Goal: Task Accomplishment & Management: Use online tool/utility

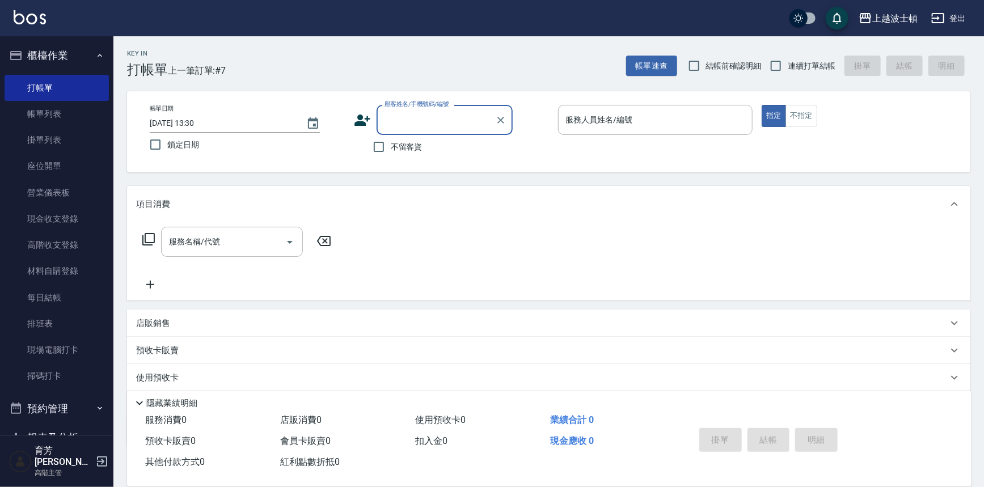
click at [74, 54] on button "櫃檯作業" at bounding box center [57, 56] width 104 height 30
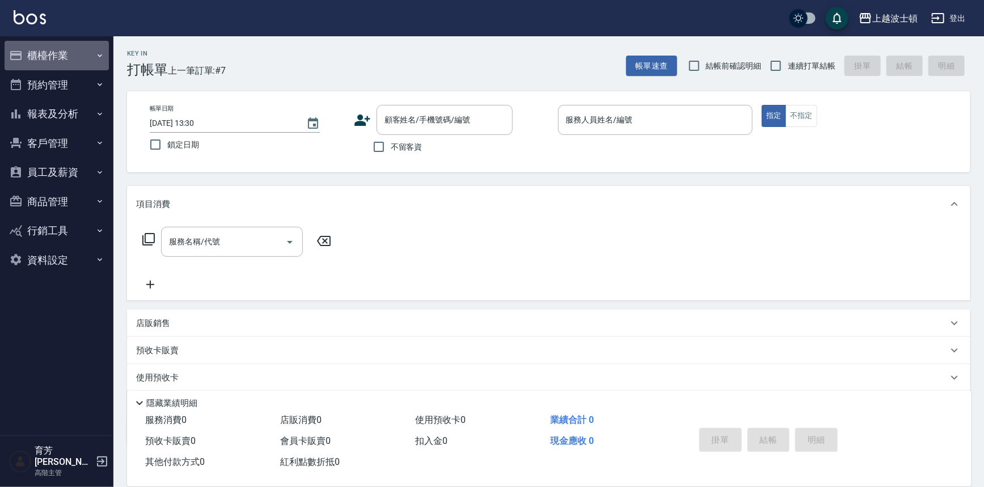
click at [74, 56] on button "櫃檯作業" at bounding box center [57, 56] width 104 height 30
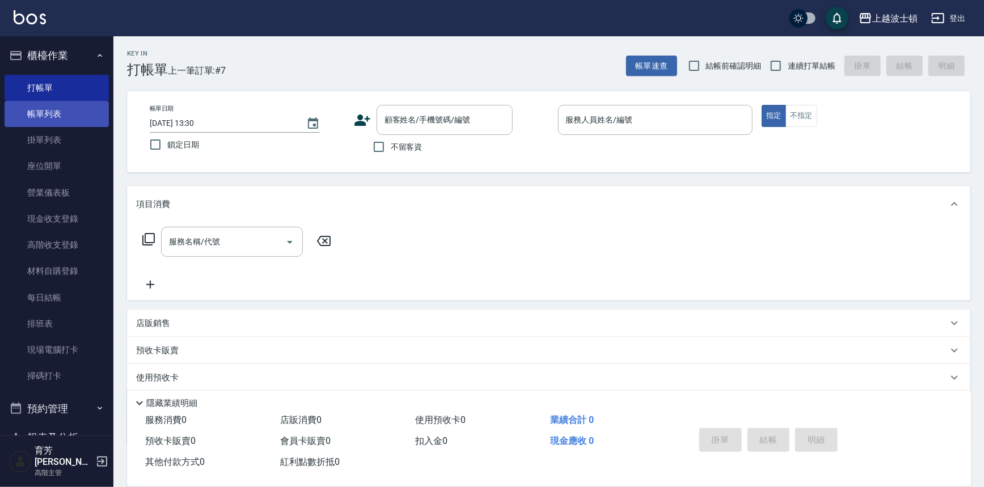
click at [77, 105] on link "帳單列表" at bounding box center [57, 114] width 104 height 26
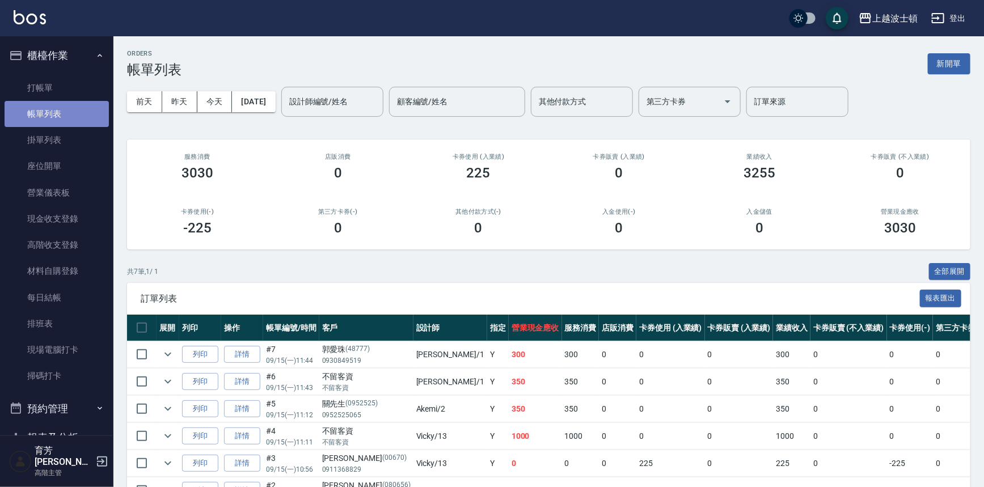
click at [69, 121] on link "帳單列表" at bounding box center [57, 114] width 104 height 26
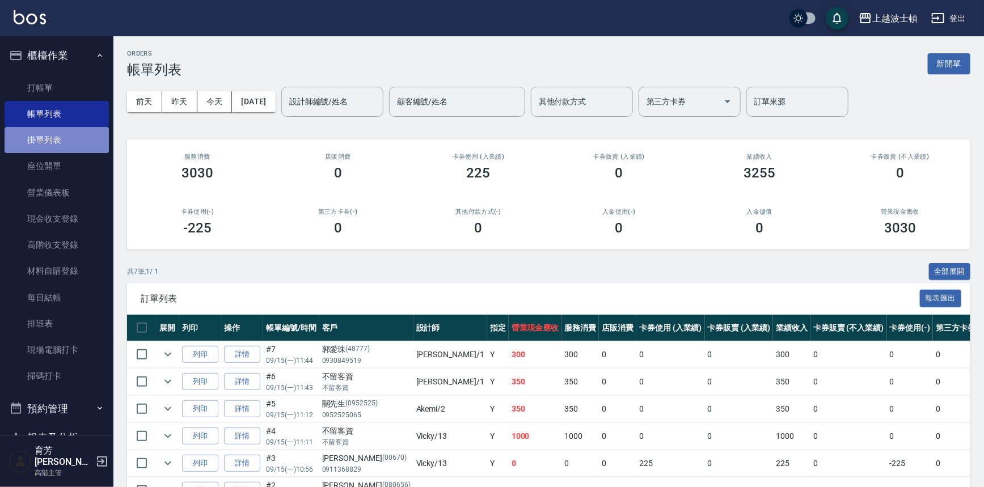
click at [71, 128] on link "掛單列表" at bounding box center [57, 140] width 104 height 26
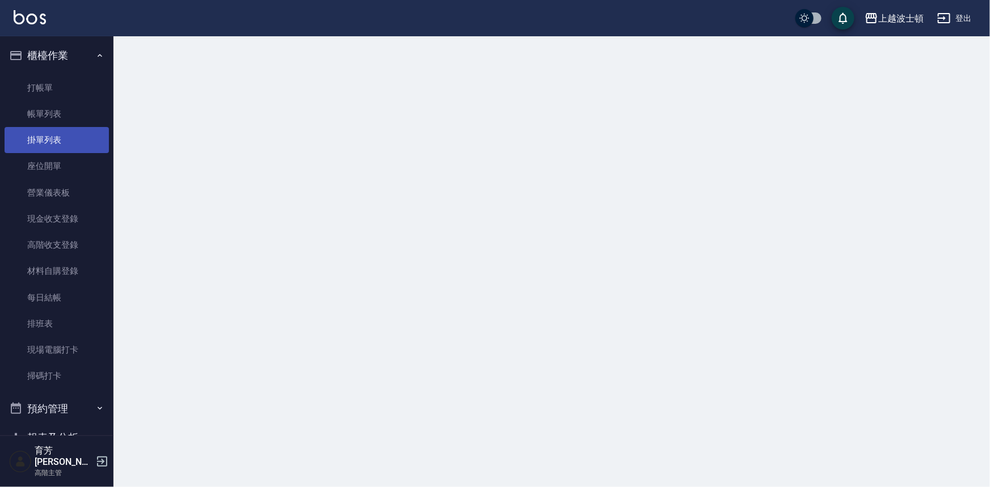
click at [96, 147] on link "掛單列表" at bounding box center [57, 140] width 104 height 26
click at [98, 153] on link "座位開單" at bounding box center [57, 166] width 104 height 26
click at [98, 156] on link "座位開單" at bounding box center [57, 166] width 104 height 26
click at [101, 157] on link "座位開單" at bounding box center [57, 166] width 104 height 26
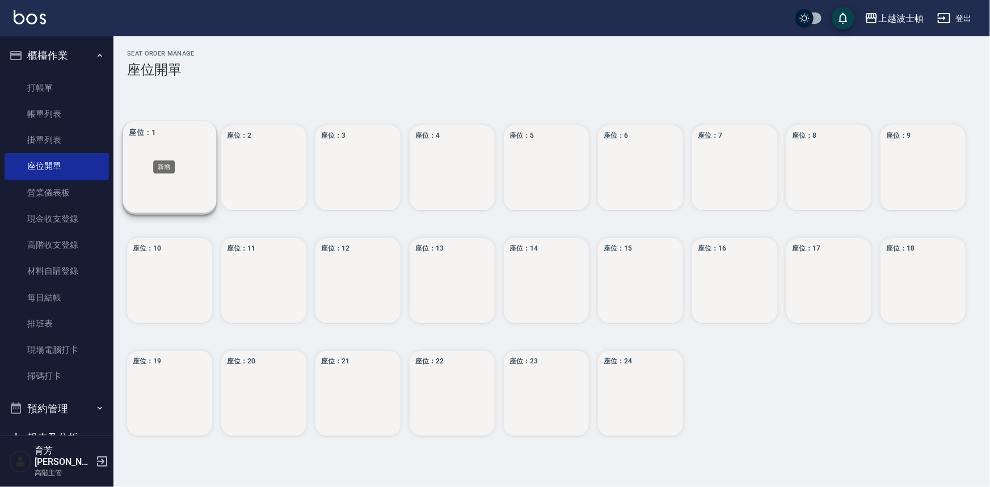
drag, startPoint x: 164, startPoint y: 153, endPoint x: 210, endPoint y: 196, distance: 63.4
click at [174, 171] on div "座位： 1" at bounding box center [170, 168] width 94 height 94
click at [210, 197] on div "座位： 1" at bounding box center [170, 168] width 94 height 94
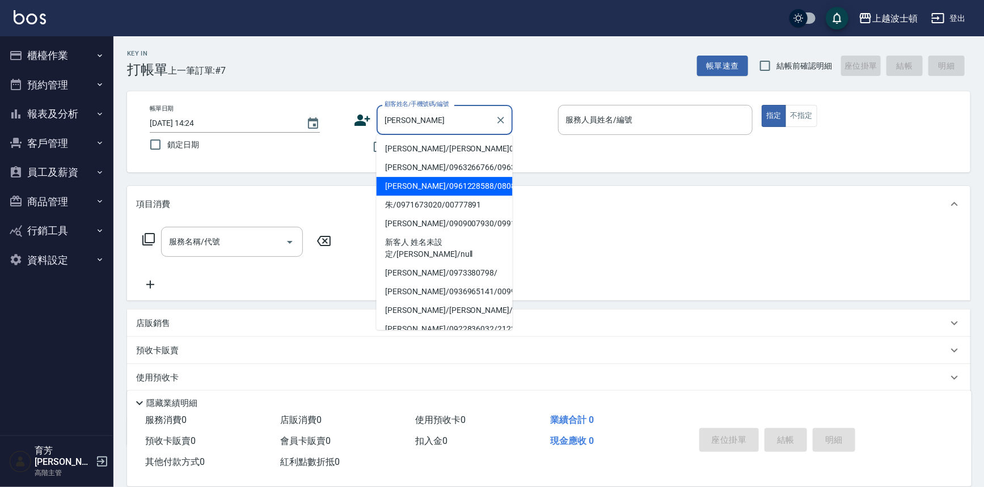
click at [414, 187] on li "[PERSON_NAME]/0961228588/080807" at bounding box center [445, 186] width 136 height 19
type input "[PERSON_NAME]/0961228588/080807"
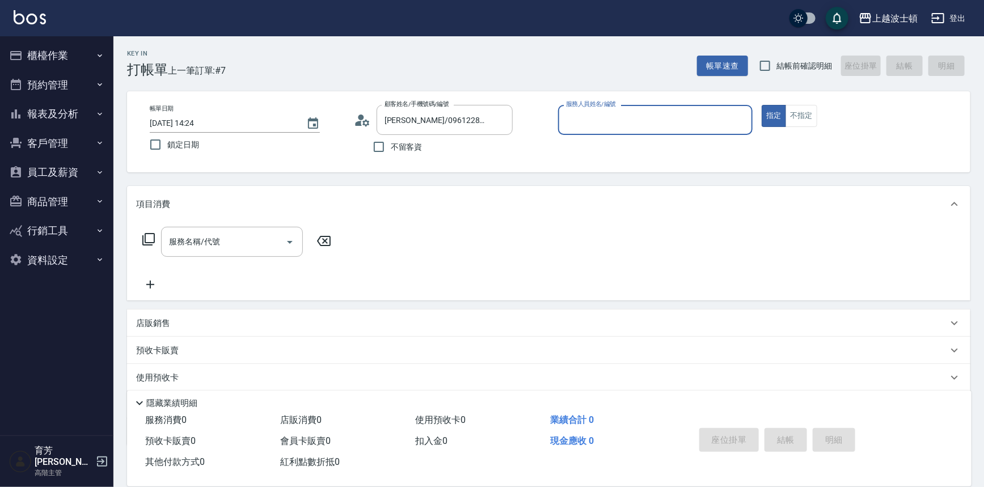
type input "Akemi-2"
click at [242, 245] on input "服務名稱/代號" at bounding box center [223, 242] width 115 height 20
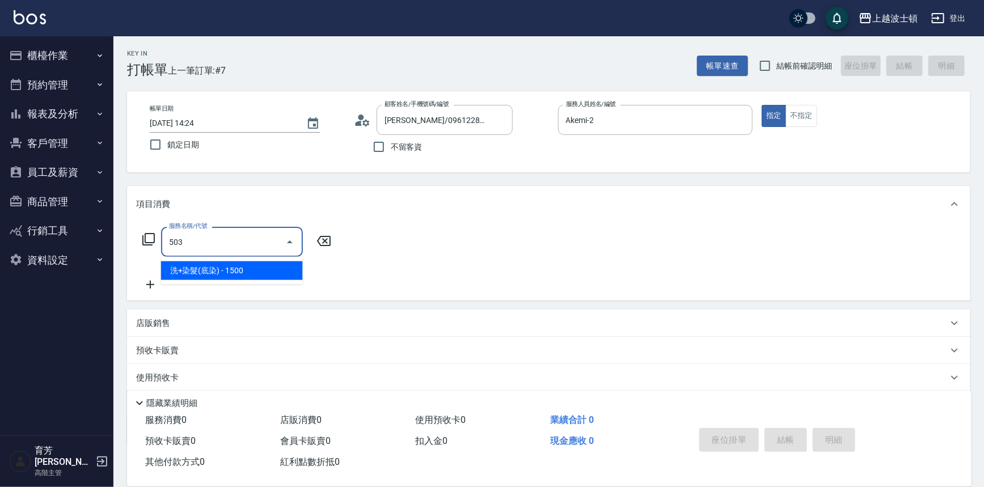
click at [268, 267] on span "洗+染髮(底染) - 1500" at bounding box center [232, 271] width 142 height 19
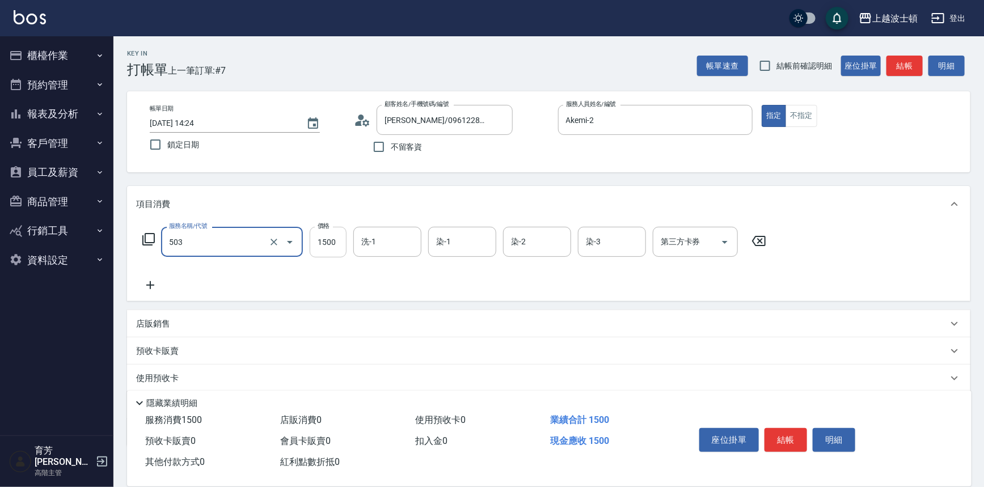
type input "洗+染髮(底染)(503)"
click at [323, 245] on input "1500" at bounding box center [328, 242] width 37 height 31
type input "1200"
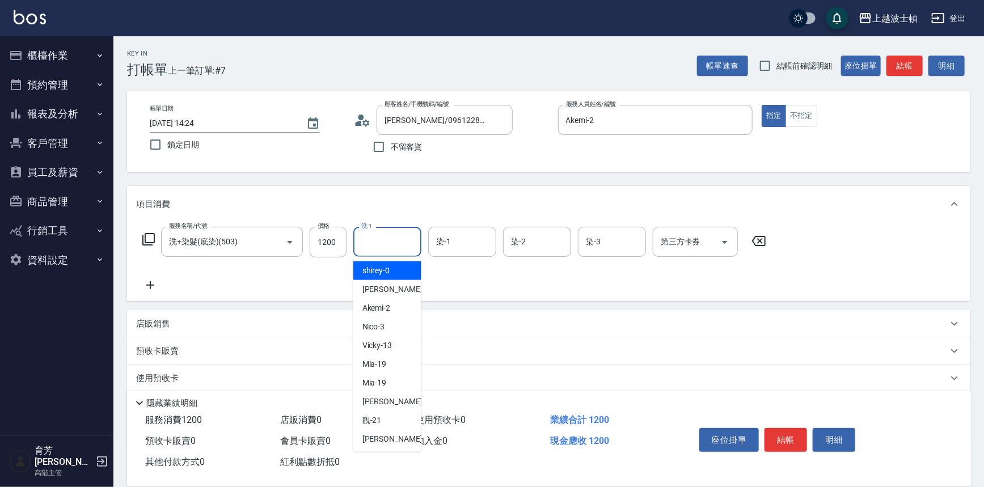
click at [379, 241] on input "洗-1" at bounding box center [388, 242] width 58 height 20
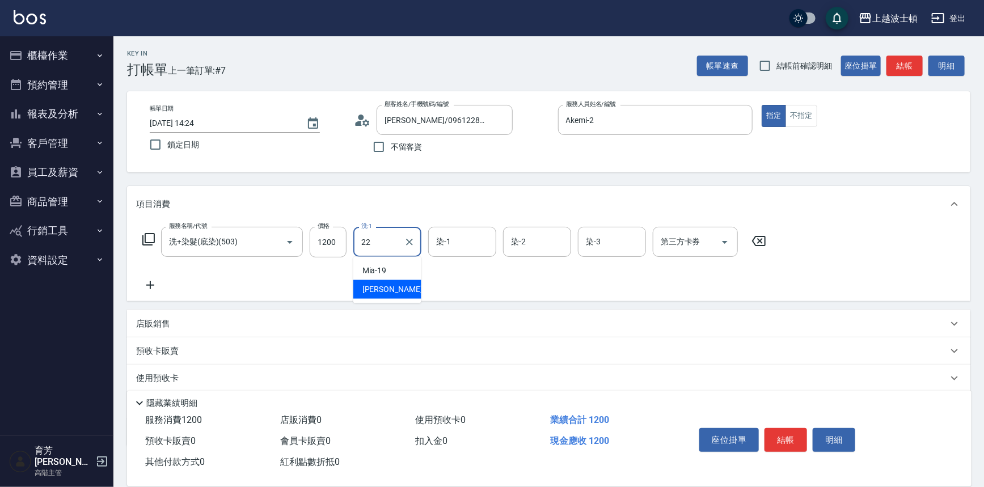
click at [387, 291] on span "雅如 -22" at bounding box center [398, 290] width 71 height 12
type input "雅如-22"
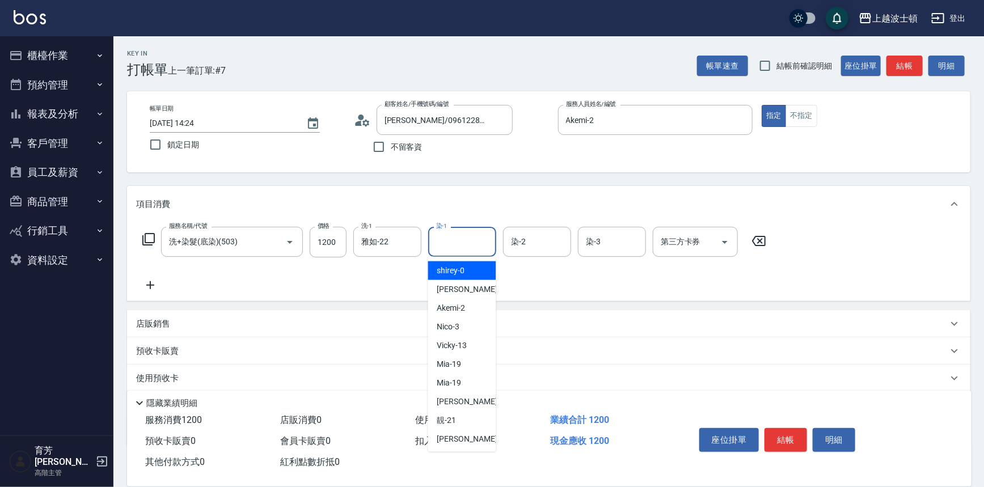
click at [456, 246] on input "染-1" at bounding box center [462, 242] width 58 height 20
click at [462, 272] on span "Akemi -2" at bounding box center [451, 271] width 28 height 12
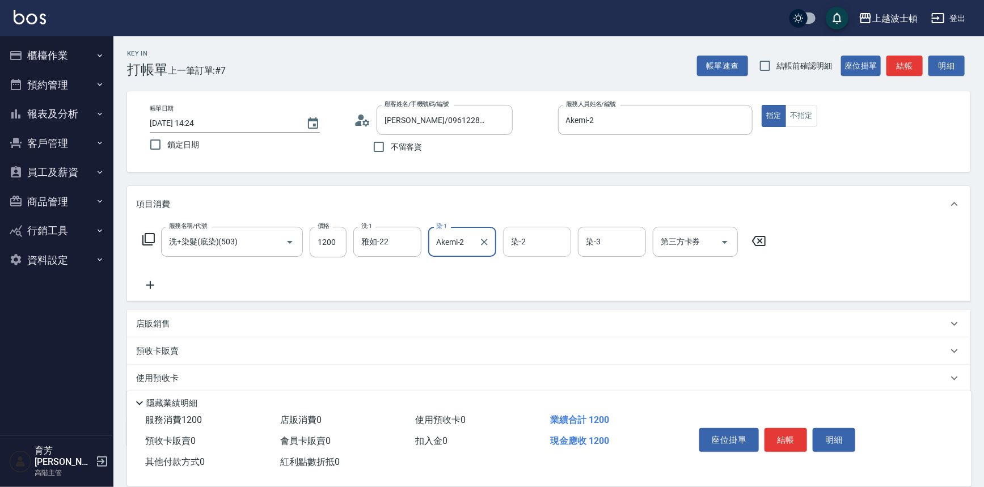
type input "Akemi-2"
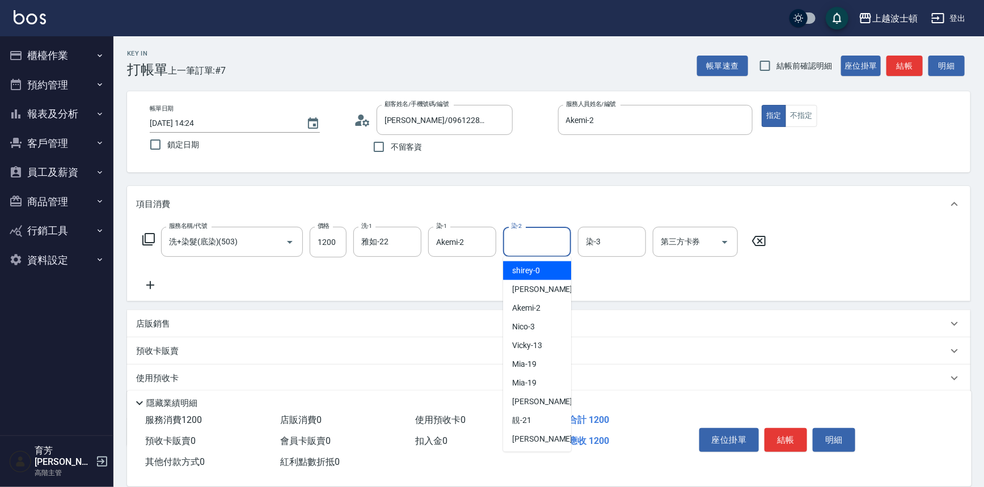
drag, startPoint x: 518, startPoint y: 247, endPoint x: 524, endPoint y: 263, distance: 17.1
click at [518, 247] on input "染-2" at bounding box center [537, 242] width 58 height 20
click at [536, 273] on span "Akemi -2" at bounding box center [526, 271] width 28 height 12
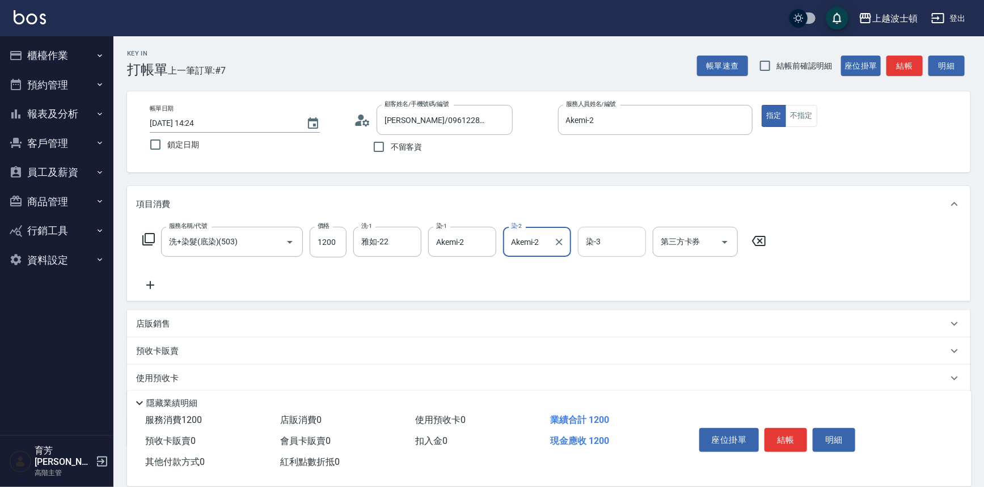
type input "Akemi-2"
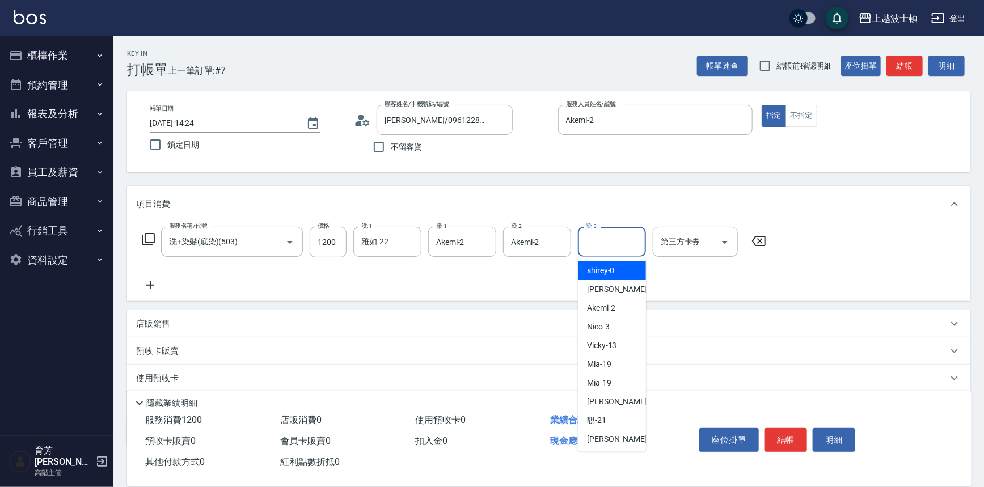
click at [618, 244] on input "染-3" at bounding box center [612, 242] width 58 height 20
drag, startPoint x: 616, startPoint y: 271, endPoint x: 544, endPoint y: 272, distance: 72.1
click at [616, 272] on span "Akemi -2" at bounding box center [601, 271] width 28 height 12
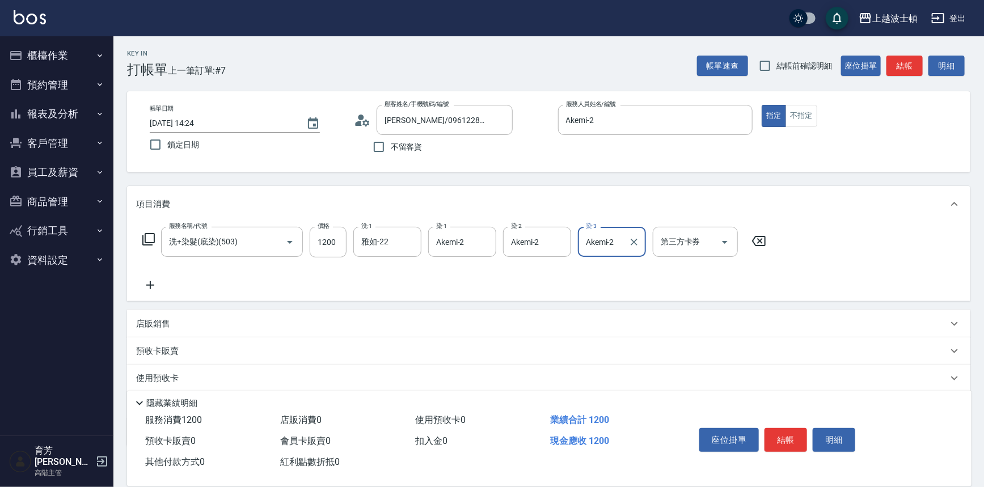
type input "Akemi-2"
click at [149, 285] on icon at bounding box center [150, 285] width 8 height 8
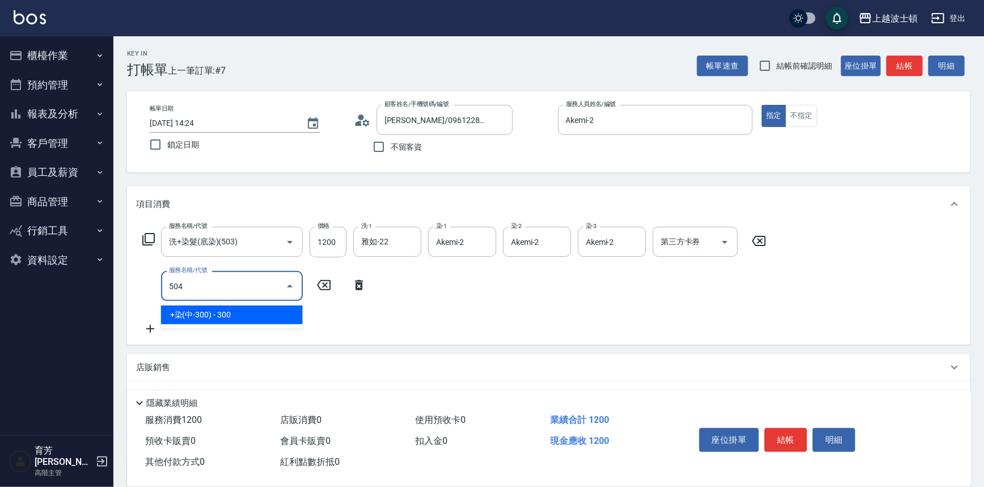
click at [225, 313] on span "+染(中-300) - 300" at bounding box center [232, 315] width 142 height 19
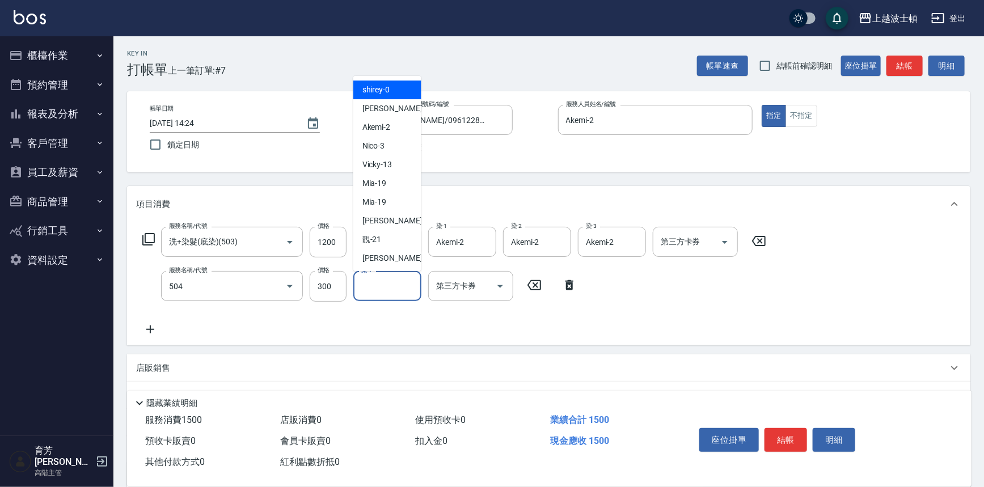
type input "+染(中-300)(504)"
click at [386, 293] on input "染-1" at bounding box center [388, 286] width 58 height 20
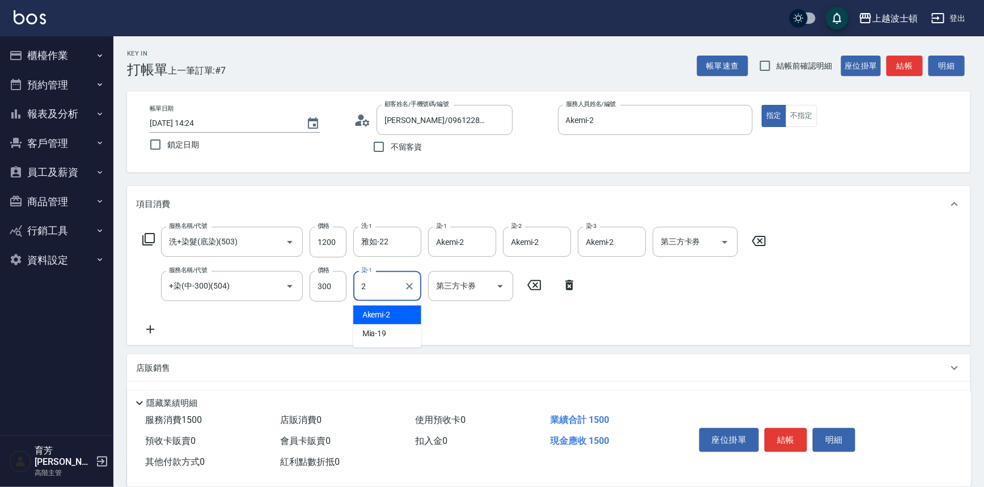
click at [389, 313] on span "Akemi -2" at bounding box center [377, 315] width 28 height 12
type input "Akemi-2"
click at [150, 331] on icon at bounding box center [150, 330] width 8 height 8
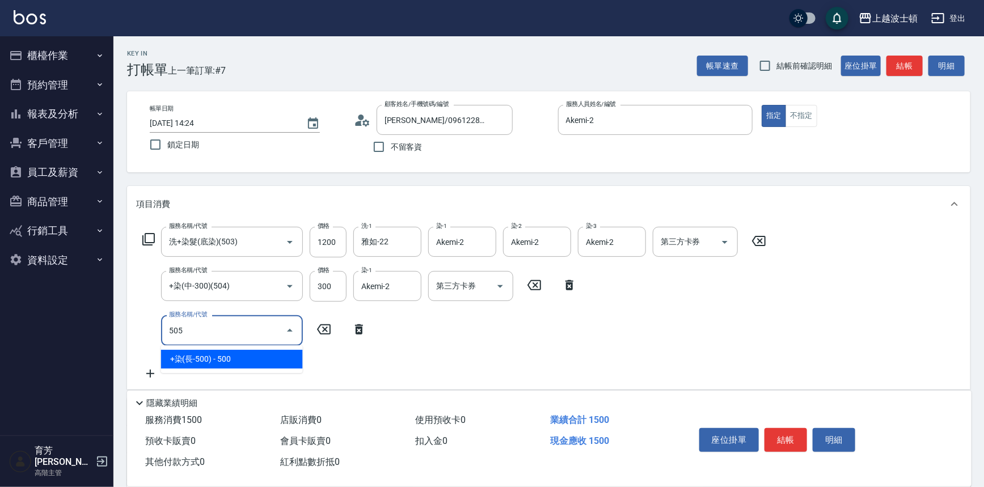
click at [240, 356] on span "+染(長-500) - 500" at bounding box center [232, 359] width 142 height 19
type input "+染(長-500)(505)"
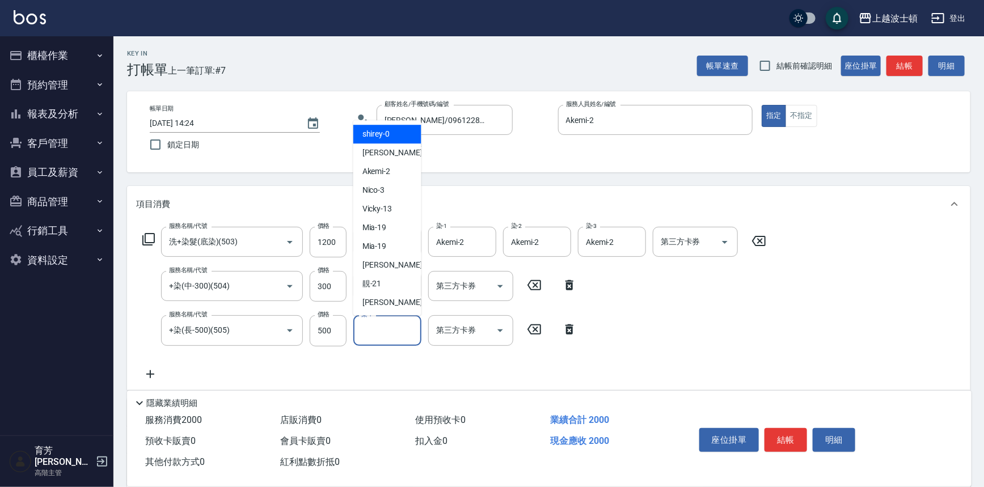
click at [396, 329] on input "染-1" at bounding box center [388, 331] width 58 height 20
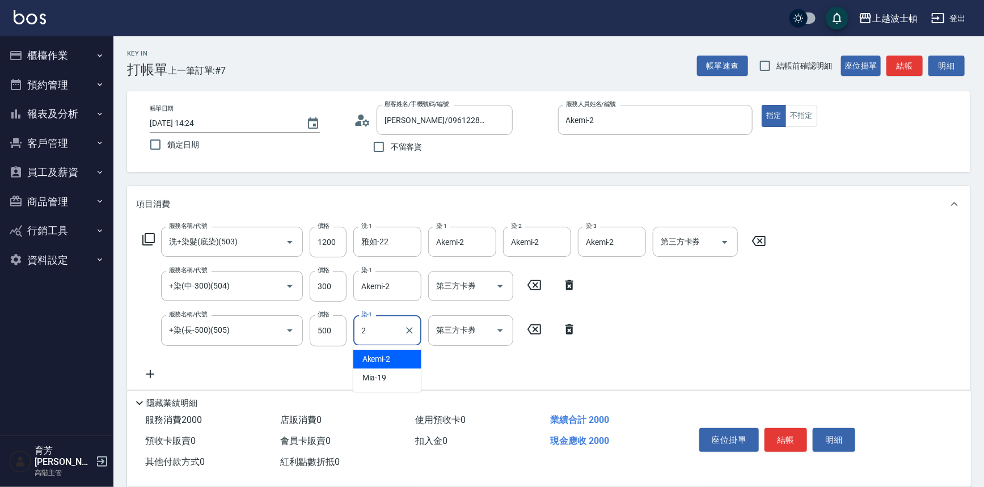
click at [392, 356] on div "Akemi -2" at bounding box center [387, 359] width 68 height 19
type input "Akemi-2"
click at [146, 374] on icon at bounding box center [150, 375] width 28 height 14
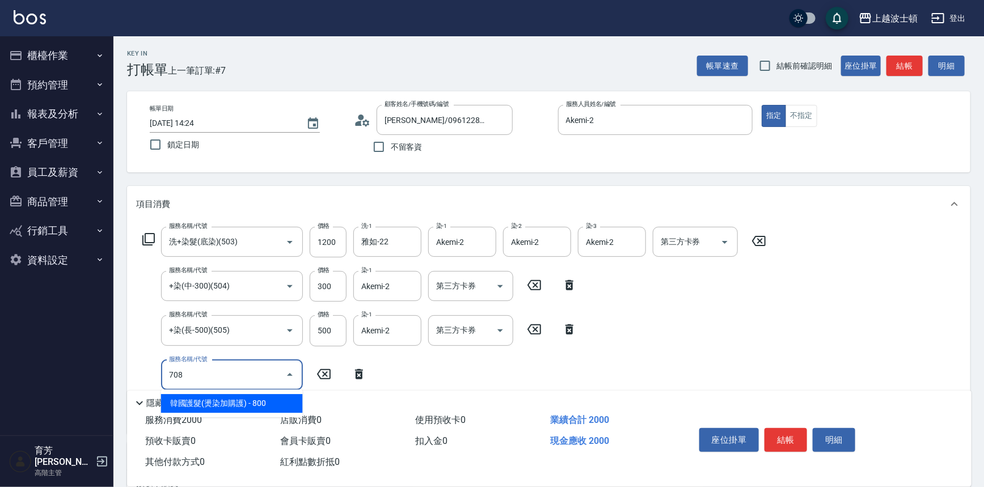
click at [249, 406] on span "韓國護髮(燙染加購護) - 800" at bounding box center [232, 403] width 142 height 19
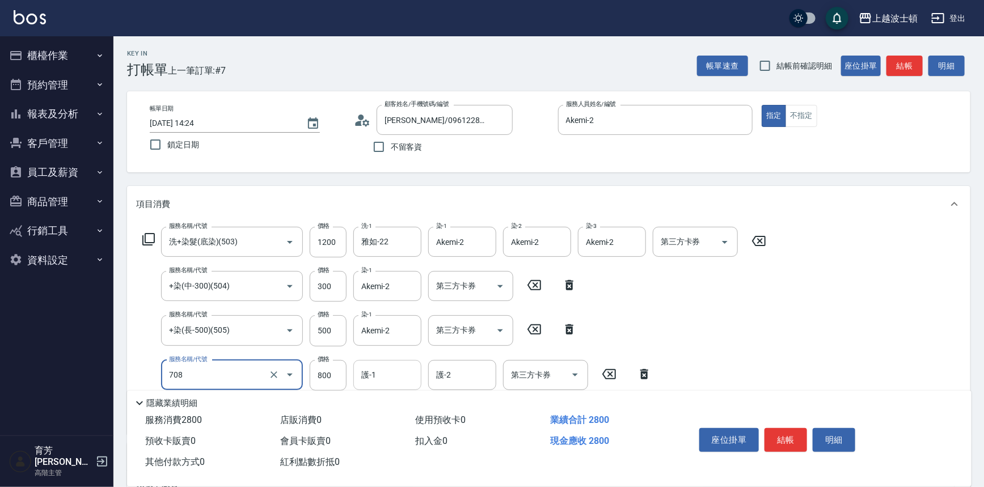
type input "韓國護髮(燙染加購護)(708)"
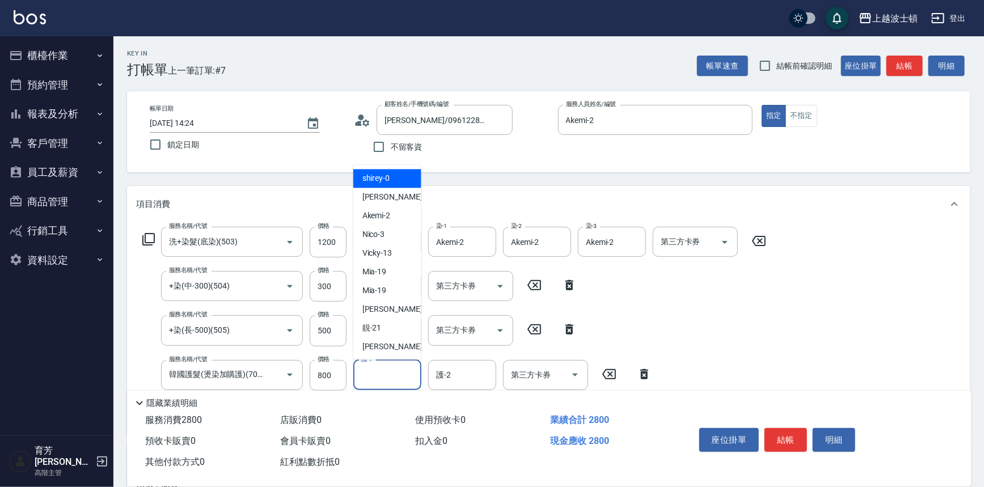
click at [381, 373] on input "護-1" at bounding box center [388, 375] width 58 height 20
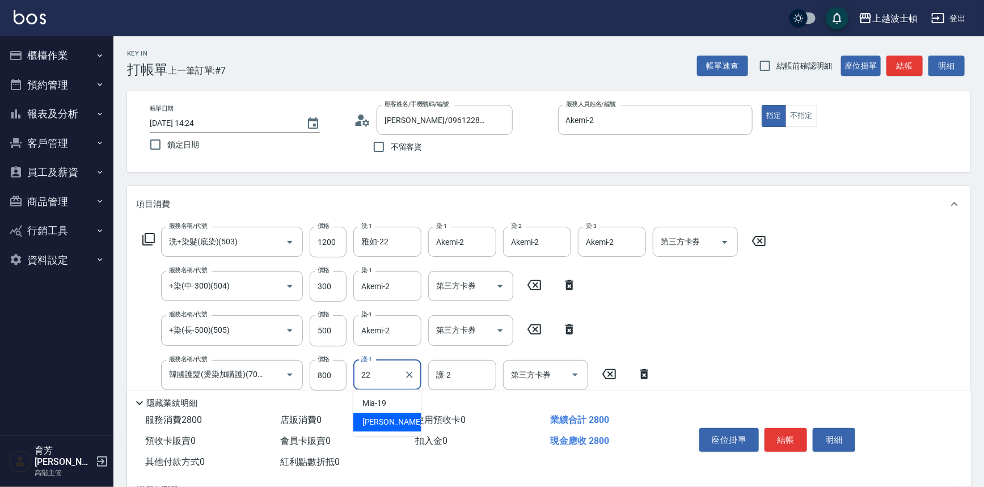
click at [398, 419] on div "雅如 -22" at bounding box center [387, 422] width 68 height 19
type input "雅如-22"
click at [455, 377] on input "護-2" at bounding box center [462, 375] width 58 height 20
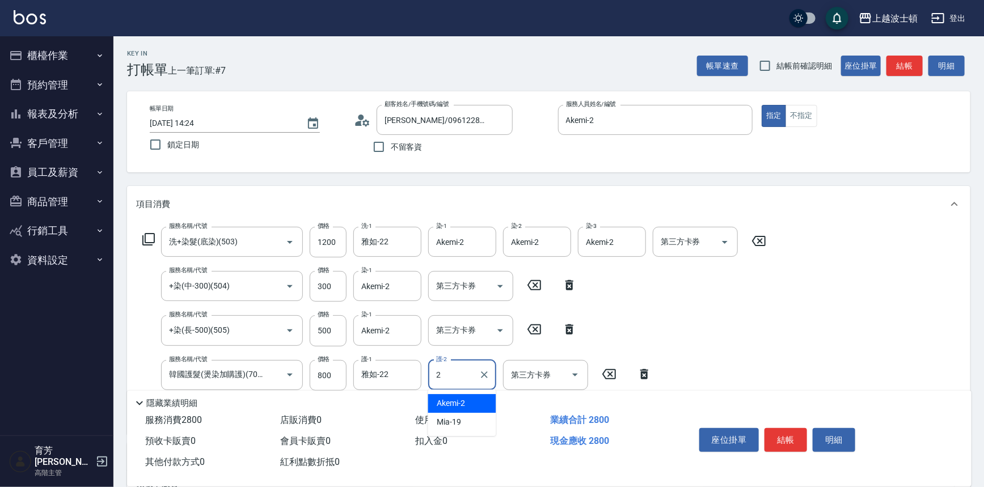
drag, startPoint x: 454, startPoint y: 402, endPoint x: 481, endPoint y: 390, distance: 28.7
click at [454, 402] on span "Akemi -2" at bounding box center [451, 404] width 28 height 12
type input "Akemi-2"
click at [739, 340] on div "服務名稱/代號 洗+染髮(底染)(503) 服務名稱/代號 價格 1200 價格 洗-1 雅如-22 洗-1 染-1 Akemi-2 染-1 染-2 Akem…" at bounding box center [454, 326] width 637 height 199
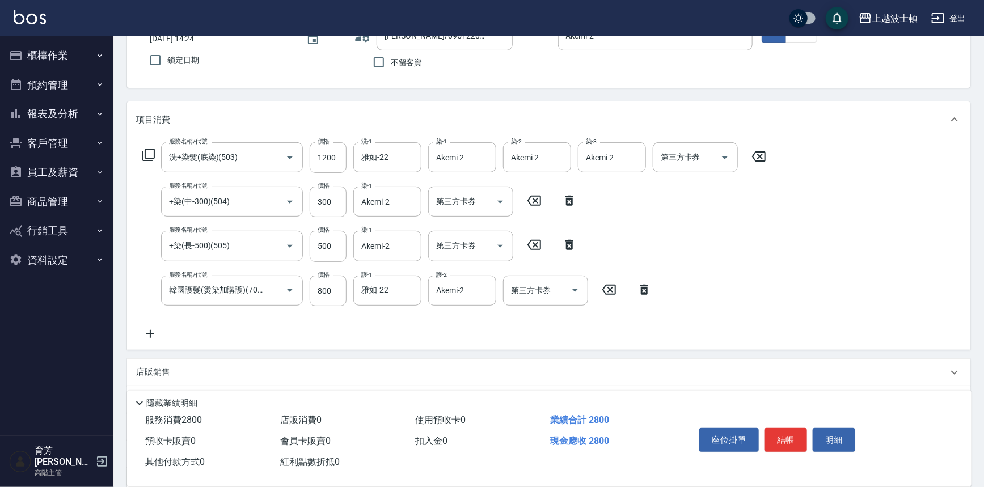
scroll to position [101, 0]
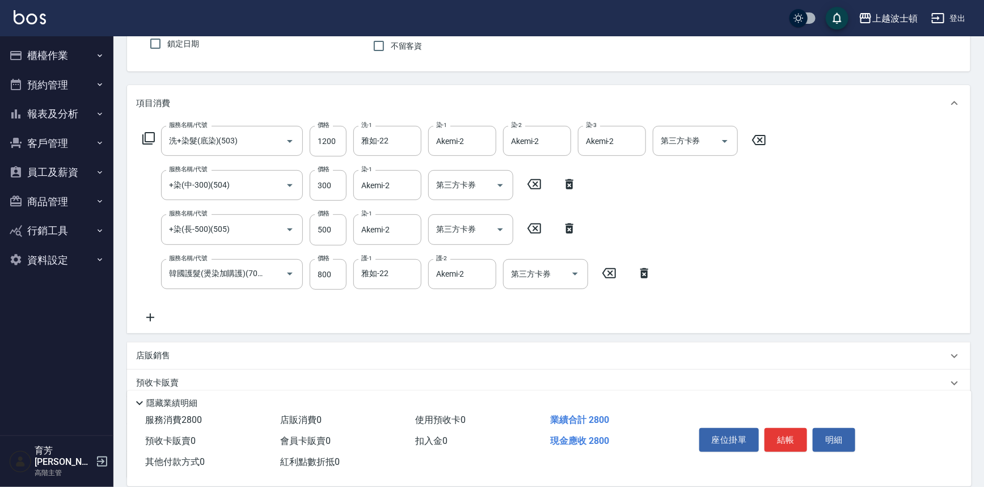
click at [148, 315] on icon at bounding box center [150, 318] width 28 height 14
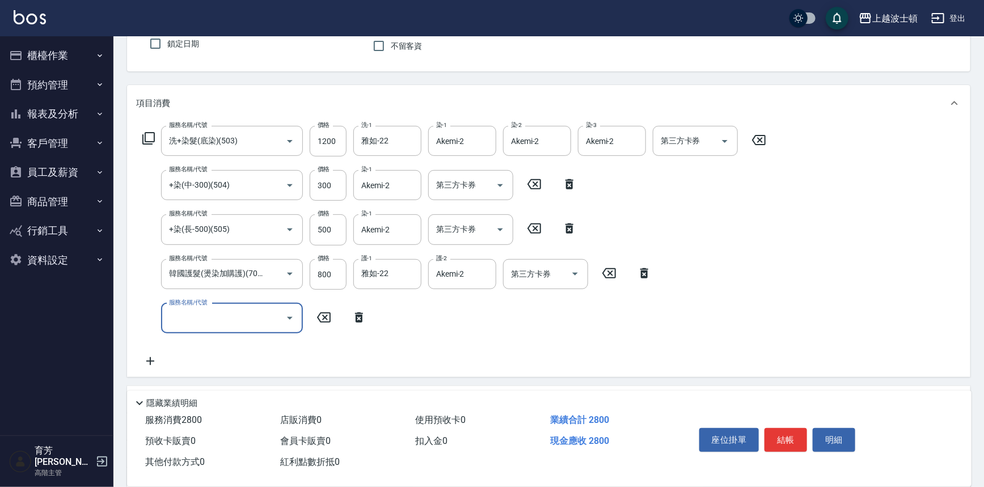
scroll to position [0, 0]
click at [187, 348] on span "自備防護 - 500" at bounding box center [232, 347] width 142 height 19
type input "自備防護(709)"
click at [317, 323] on input "500" at bounding box center [328, 319] width 37 height 31
click at [799, 238] on div "服務名稱/代號 洗+染髮(底染)(503) 服務名稱/代號 價格 1200 價格 洗-1 雅如-22 洗-1 染-1 Akemi-2 染-1 染-2 Akem…" at bounding box center [549, 249] width 844 height 256
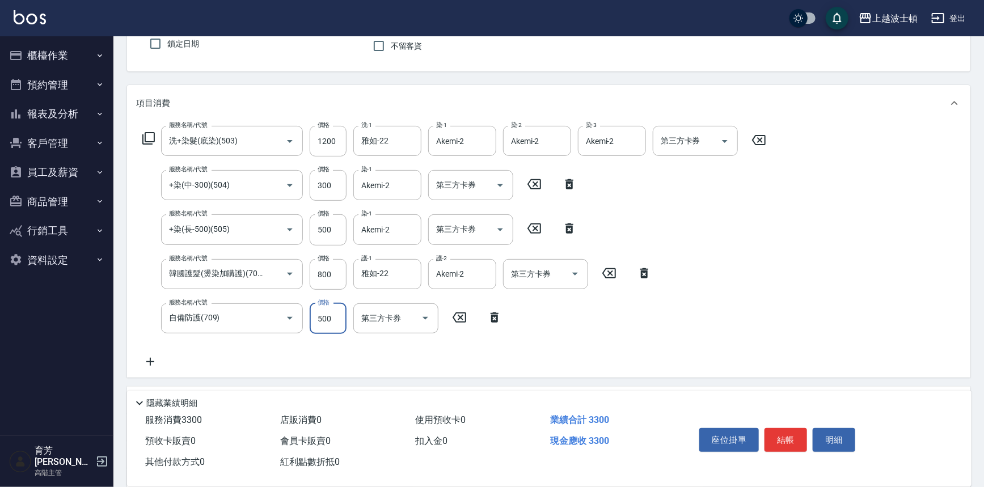
click at [322, 320] on input "500" at bounding box center [328, 319] width 37 height 31
click at [849, 256] on div "服務名稱/代號 洗+染髮(底染)(503) 服務名稱/代號 價格 1200 價格 洗-1 雅如-22 洗-1 染-1 Akemi-2 染-1 染-2 Akem…" at bounding box center [549, 249] width 844 height 256
click at [316, 315] on input "300" at bounding box center [328, 319] width 37 height 31
type input "400"
click at [817, 309] on div "服務名稱/代號 洗+染髮(底染)(503) 服務名稱/代號 價格 1200 價格 洗-1 雅如-22 洗-1 染-1 Akemi-2 染-1 染-2 Akem…" at bounding box center [549, 249] width 844 height 256
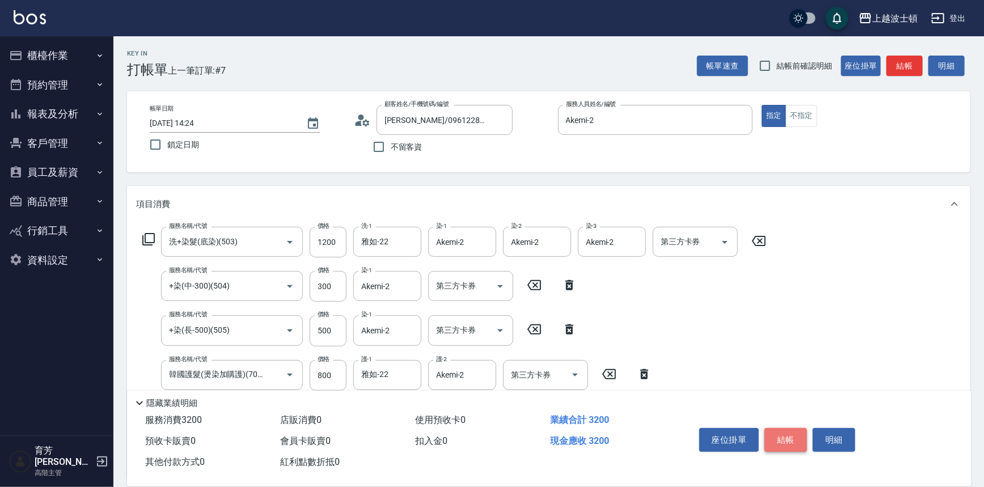
click at [791, 443] on button "結帳" at bounding box center [786, 440] width 43 height 24
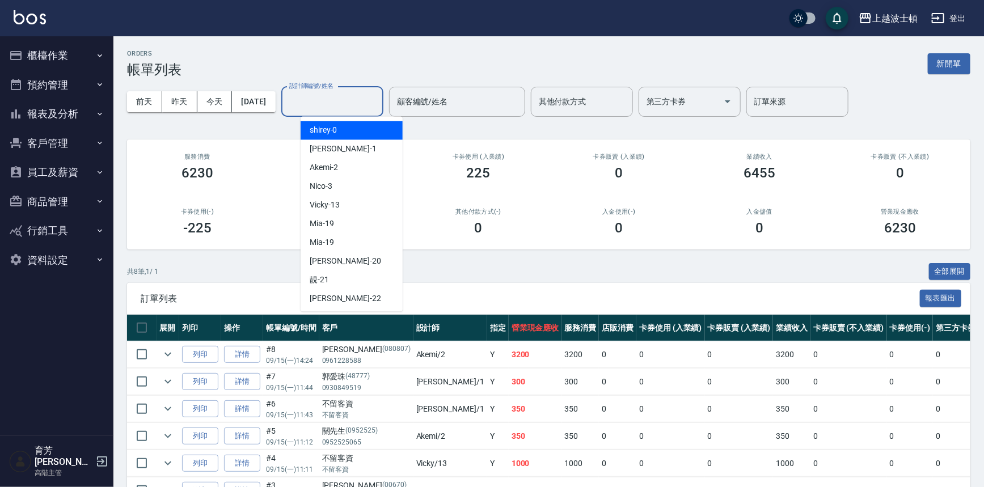
click at [335, 103] on input "設計師編號/姓名" at bounding box center [333, 102] width 92 height 20
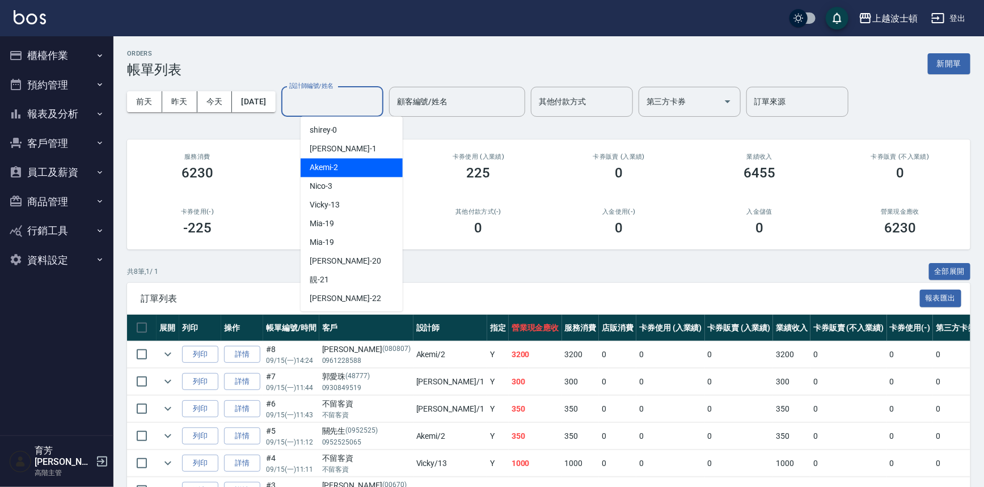
click at [365, 162] on div "Akemi -2" at bounding box center [352, 167] width 102 height 19
type input "Akemi-2"
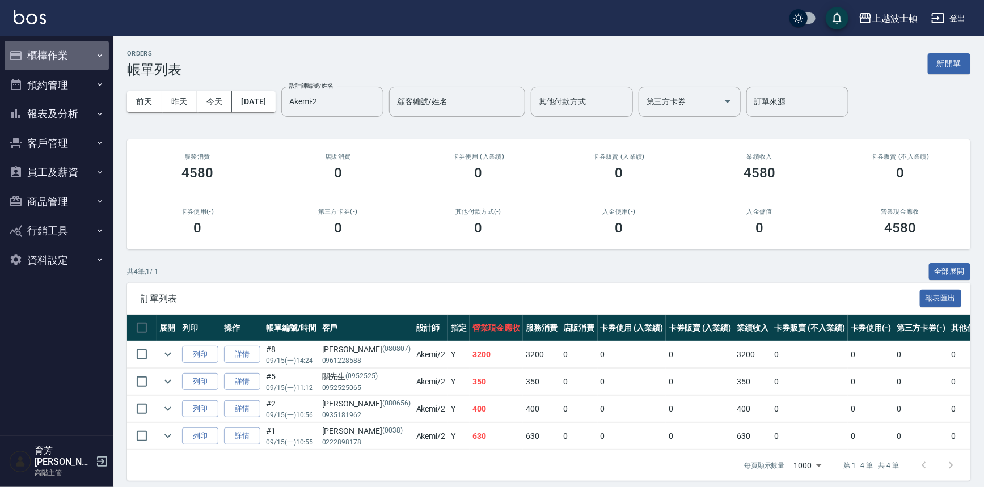
click at [62, 54] on button "櫃檯作業" at bounding box center [57, 56] width 104 height 30
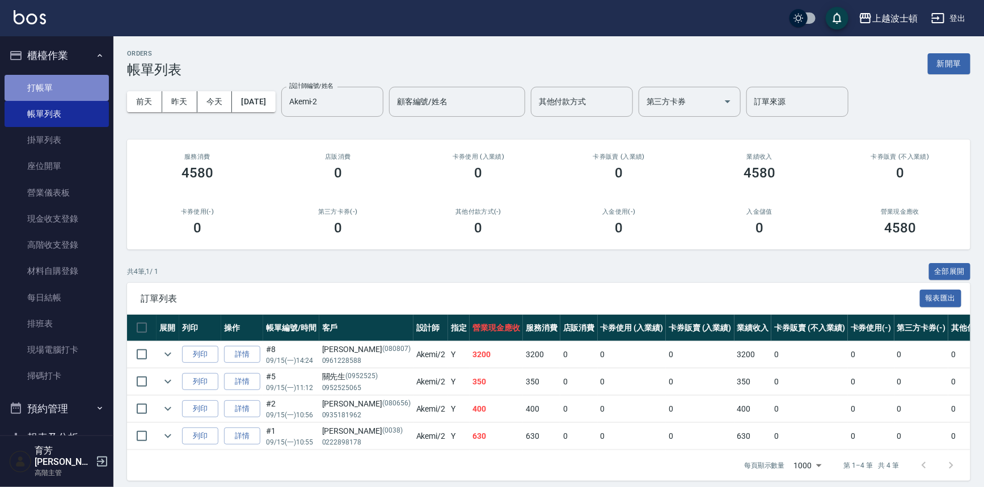
click at [74, 78] on link "打帳單" at bounding box center [57, 88] width 104 height 26
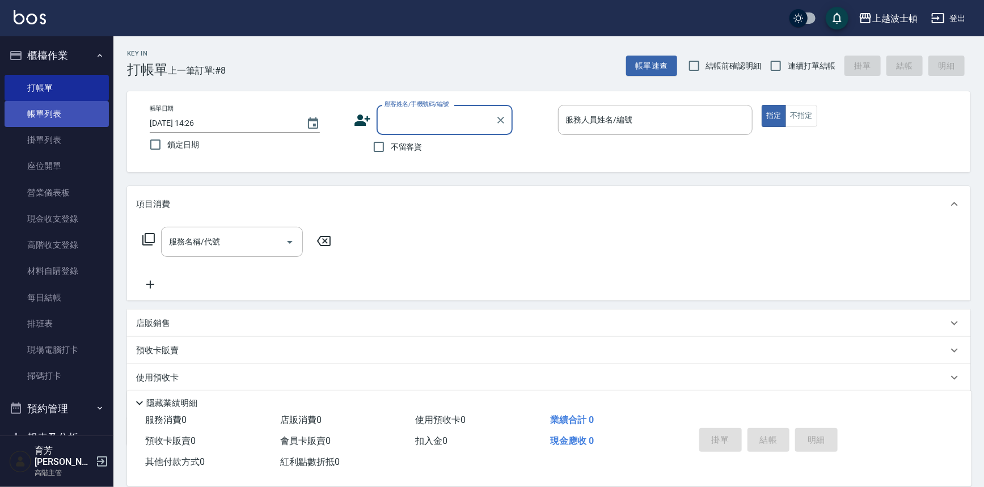
click at [92, 110] on link "帳單列表" at bounding box center [57, 114] width 104 height 26
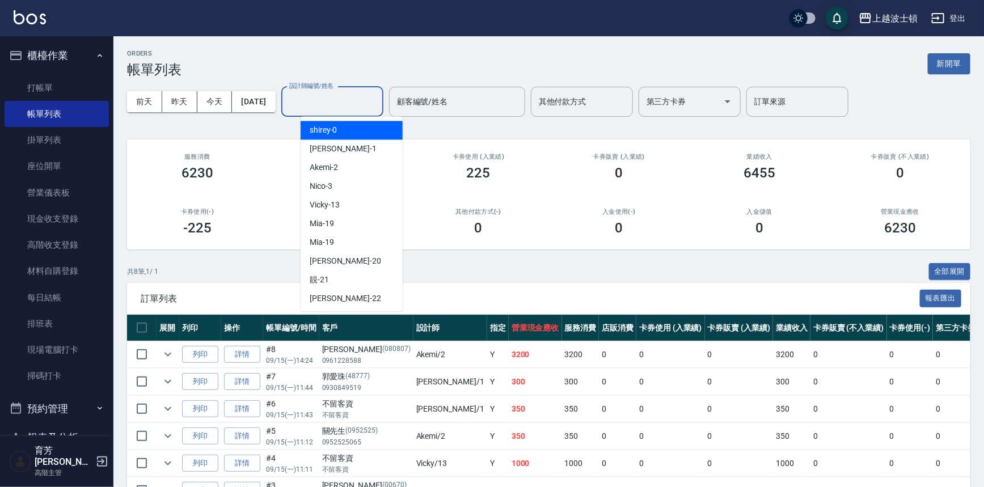
click at [343, 108] on input "設計師編號/姓名" at bounding box center [333, 102] width 92 height 20
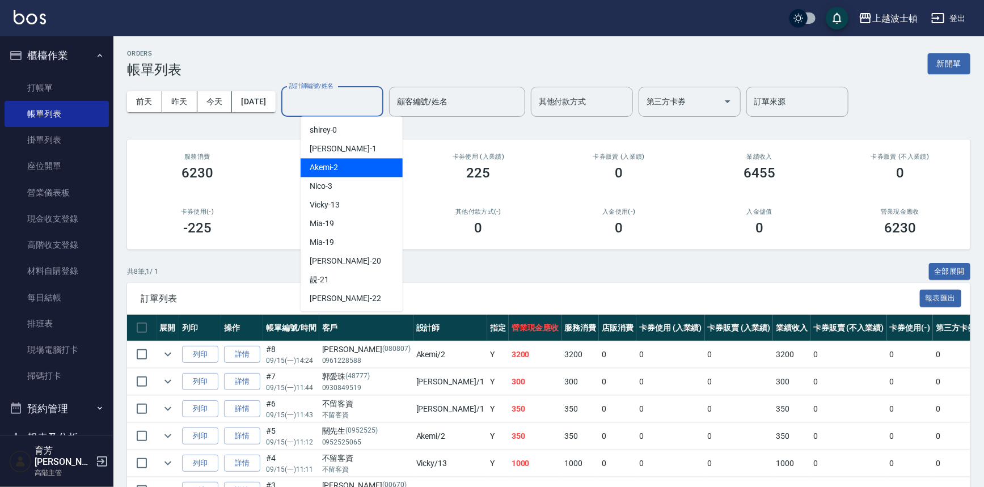
click at [357, 166] on div "Akemi -2" at bounding box center [352, 167] width 102 height 19
type input "Akemi-2"
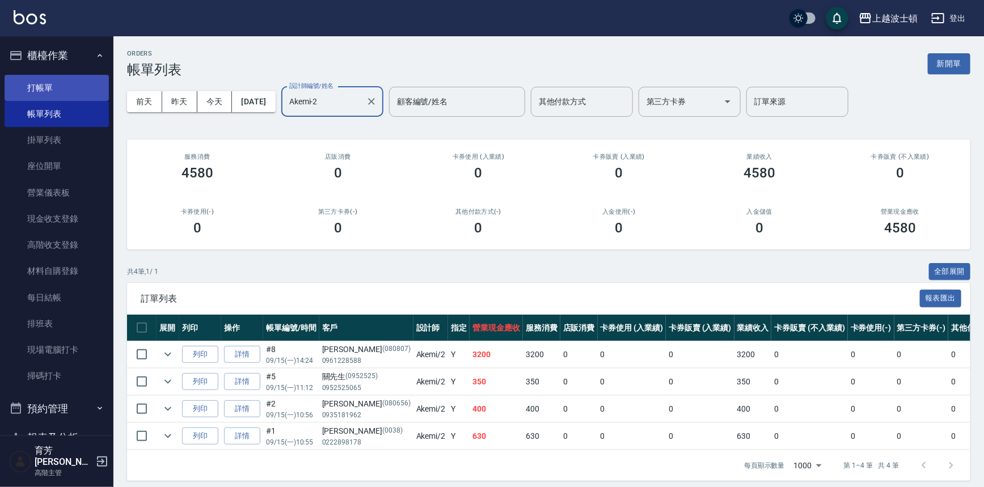
click at [22, 85] on link "打帳單" at bounding box center [57, 88] width 104 height 26
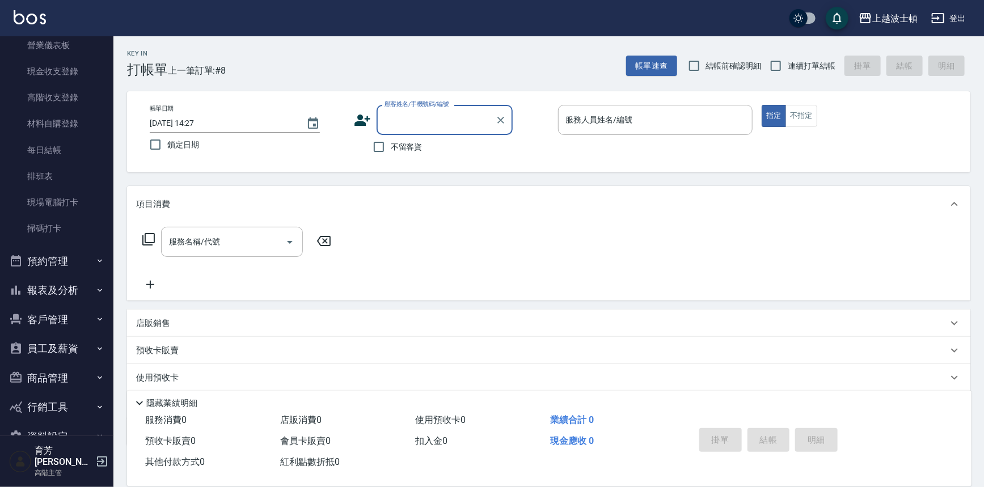
scroll to position [156, 0]
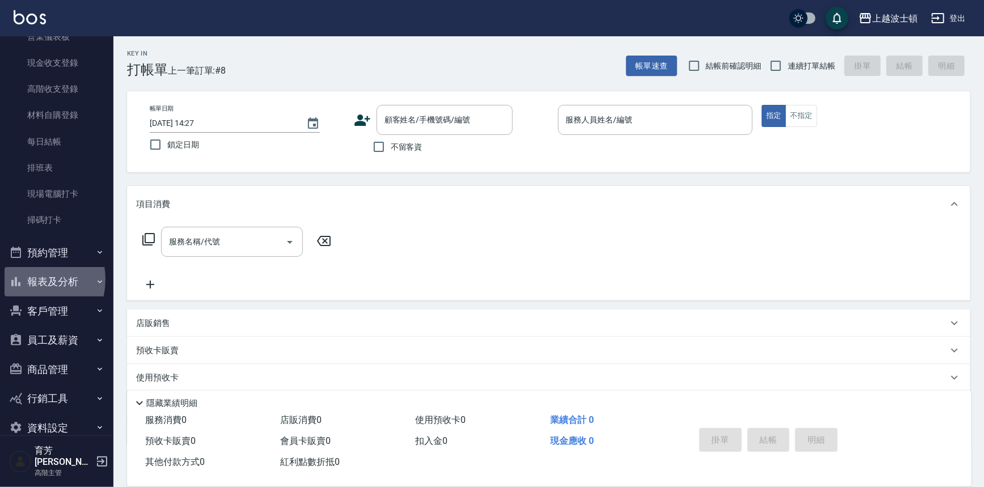
click at [27, 280] on button "報表及分析" at bounding box center [57, 282] width 104 height 30
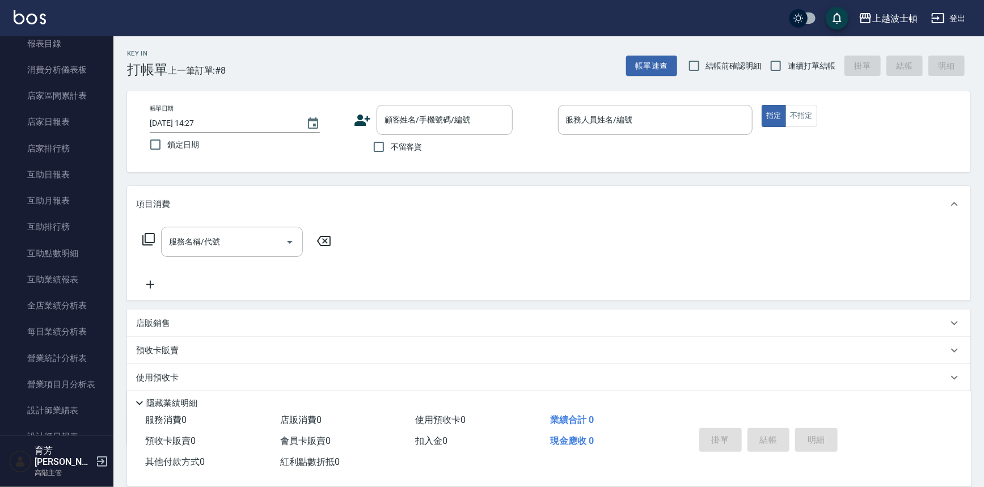
scroll to position [468, 0]
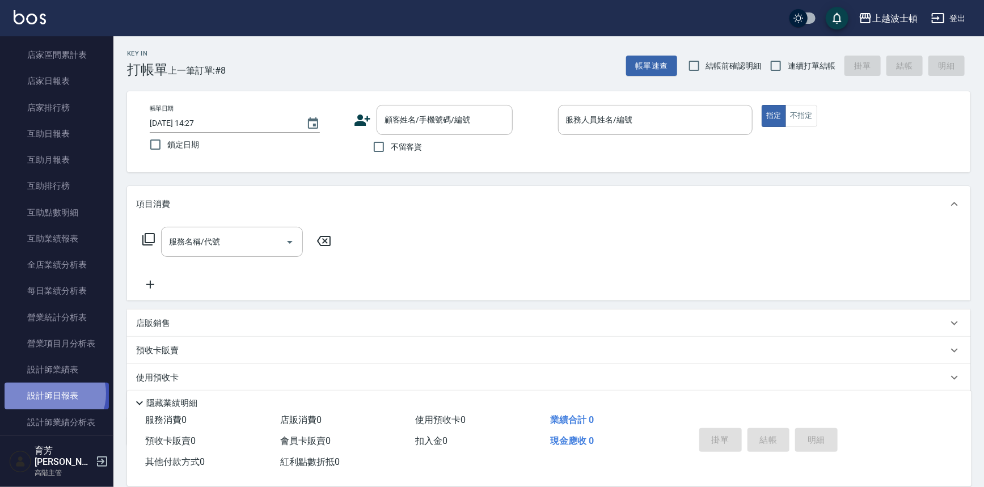
click at [54, 394] on link "設計師日報表" at bounding box center [57, 396] width 104 height 26
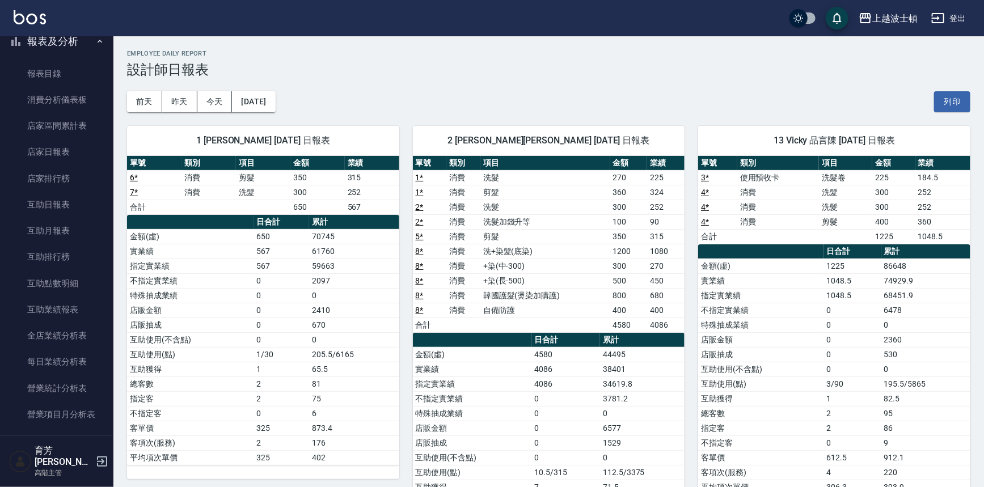
scroll to position [347, 0]
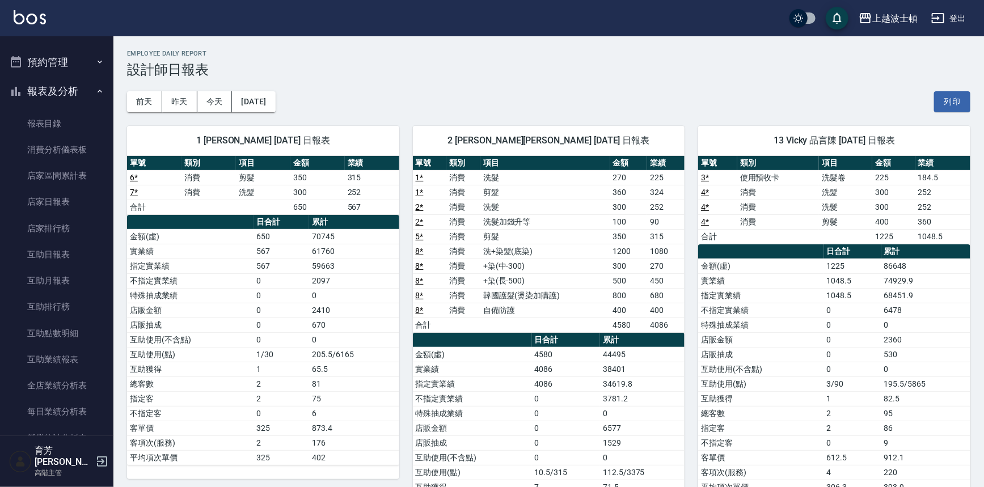
click at [43, 92] on button "報表及分析" at bounding box center [57, 92] width 104 height 30
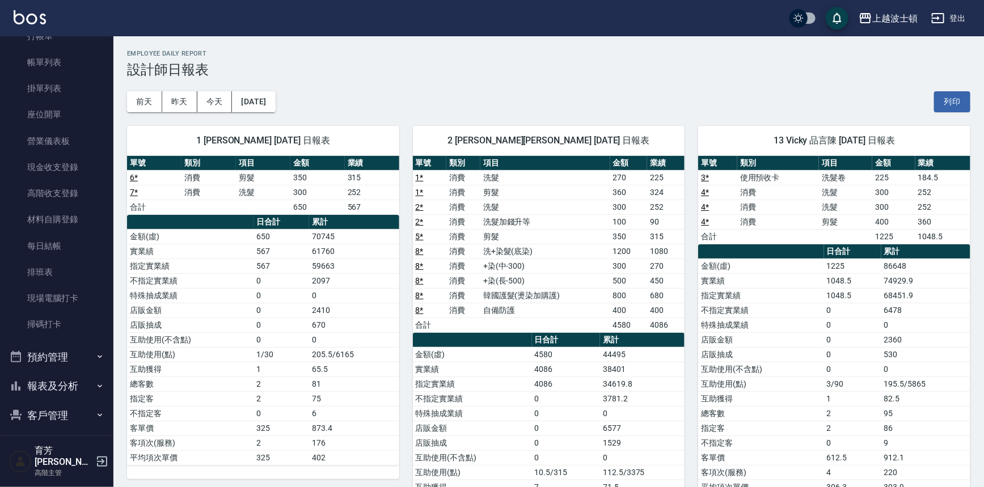
scroll to position [18, 0]
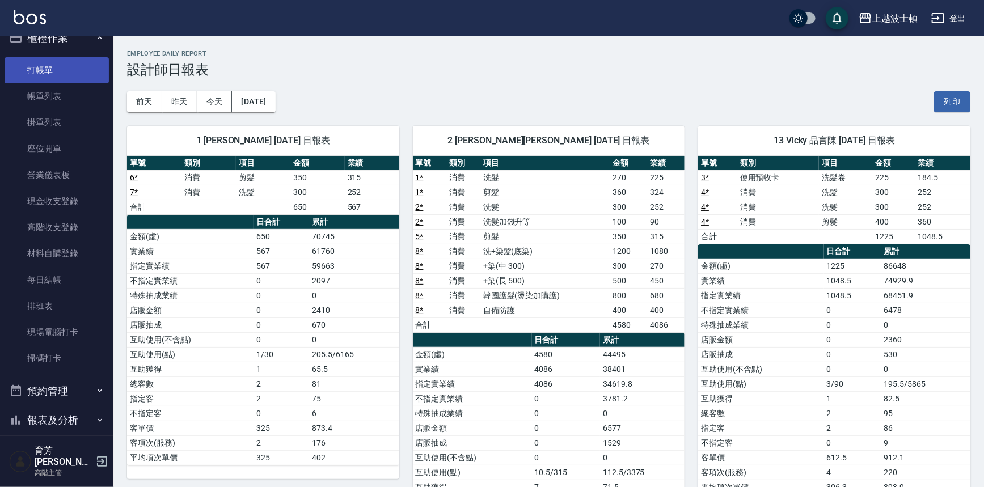
click at [74, 62] on link "打帳單" at bounding box center [57, 70] width 104 height 26
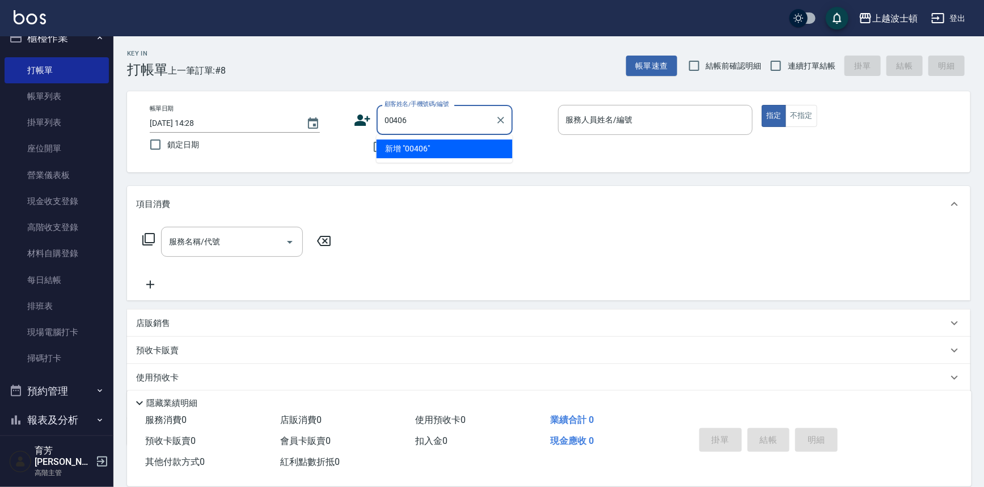
type input "00406"
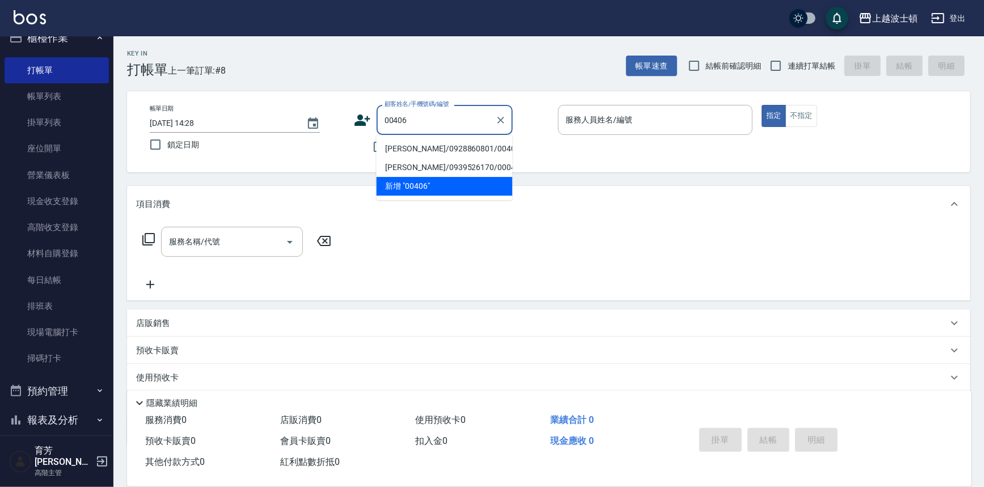
click at [405, 149] on li "[PERSON_NAME]/0928860801/00406" at bounding box center [445, 149] width 136 height 19
type input "[PERSON_NAME]/0928860801/00406"
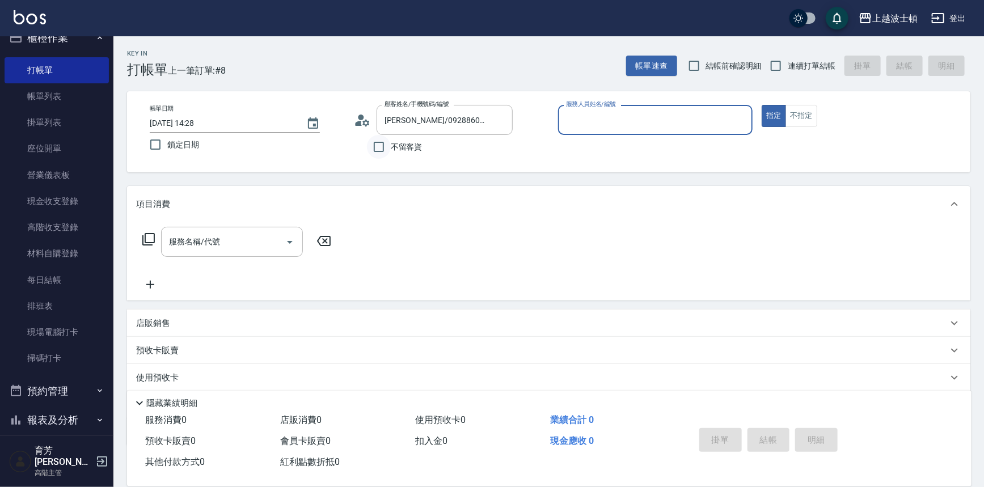
type input "Akemi-2"
click at [368, 120] on icon at bounding box center [366, 122] width 7 height 7
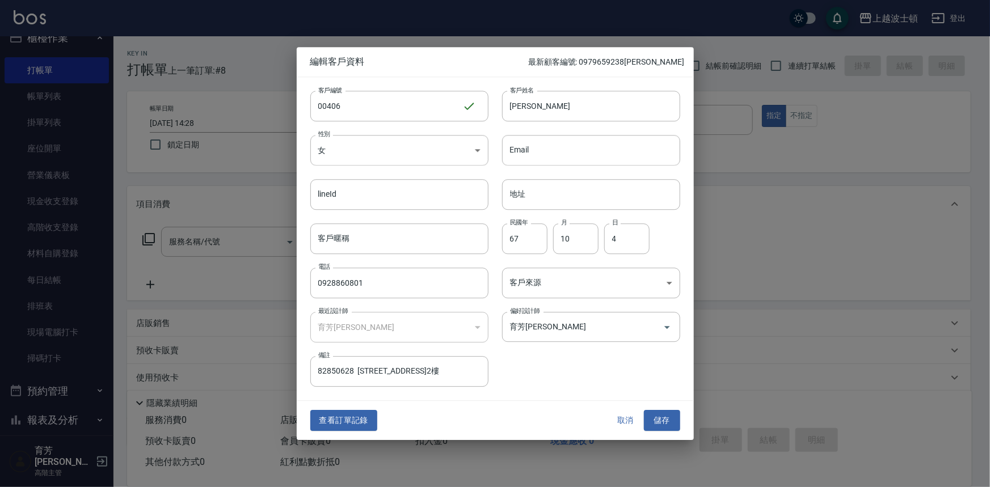
click at [351, 422] on button "查看訂單記錄" at bounding box center [343, 421] width 67 height 21
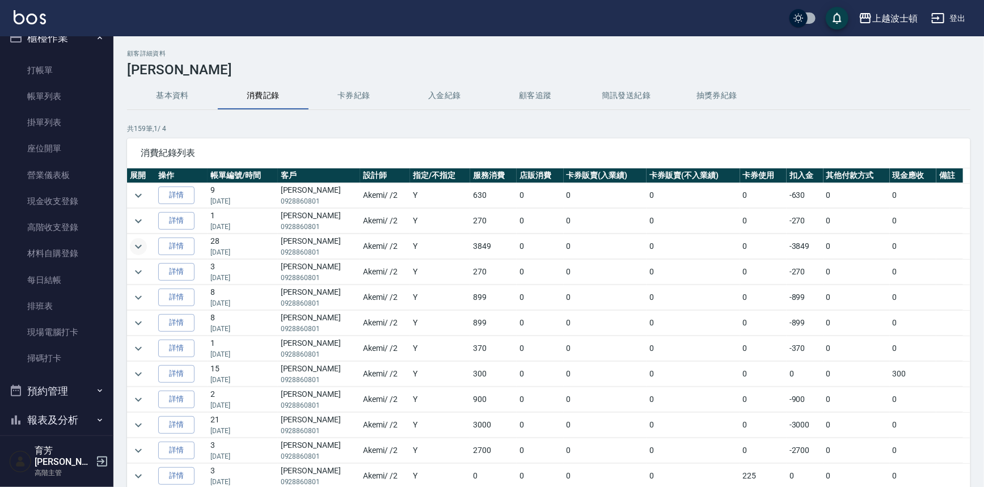
click at [134, 241] on icon "expand row" at bounding box center [139, 247] width 14 height 14
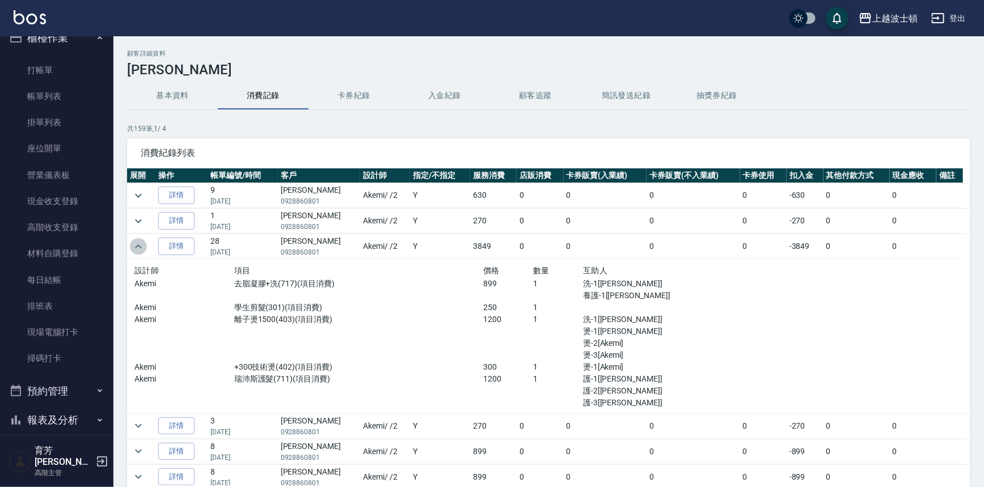
click at [134, 241] on icon "expand row" at bounding box center [139, 247] width 14 height 14
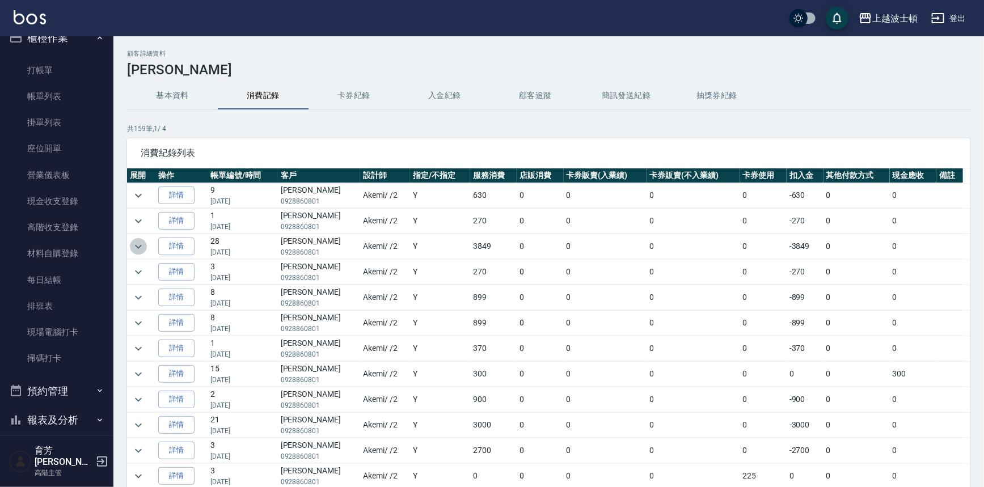
click at [135, 243] on icon "expand row" at bounding box center [139, 247] width 14 height 14
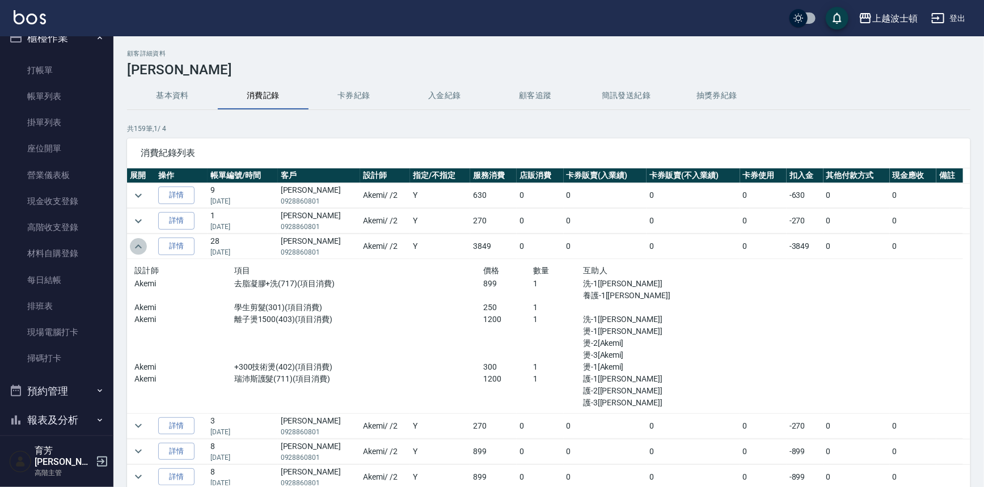
click at [136, 248] on icon "expand row" at bounding box center [139, 247] width 14 height 14
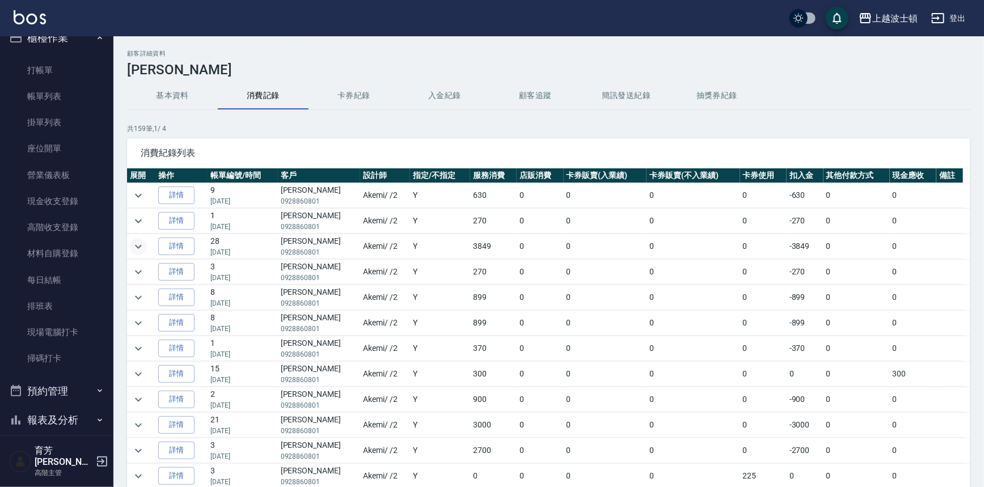
click at [136, 248] on icon "expand row" at bounding box center [139, 247] width 14 height 14
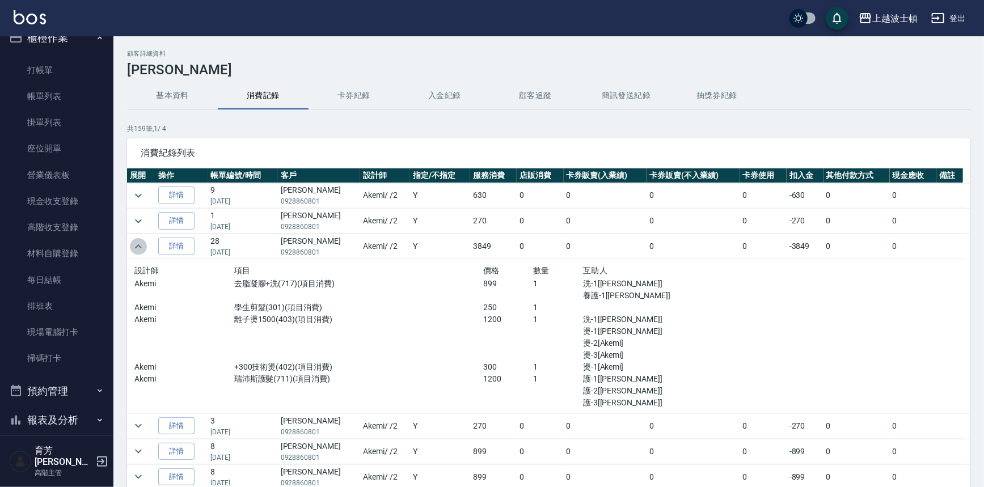
click at [136, 248] on icon "expand row" at bounding box center [139, 247] width 14 height 14
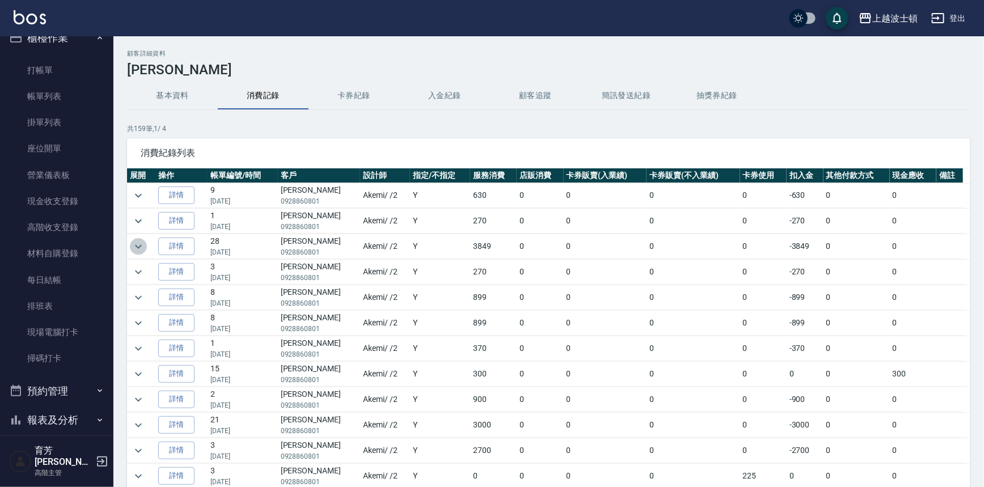
click at [137, 246] on icon "expand row" at bounding box center [138, 247] width 7 height 4
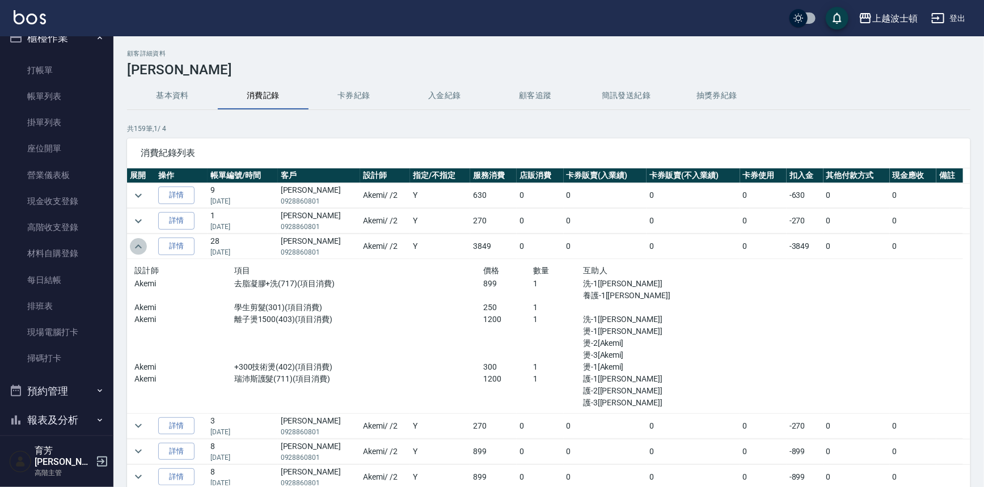
click at [141, 245] on icon "expand row" at bounding box center [139, 247] width 14 height 14
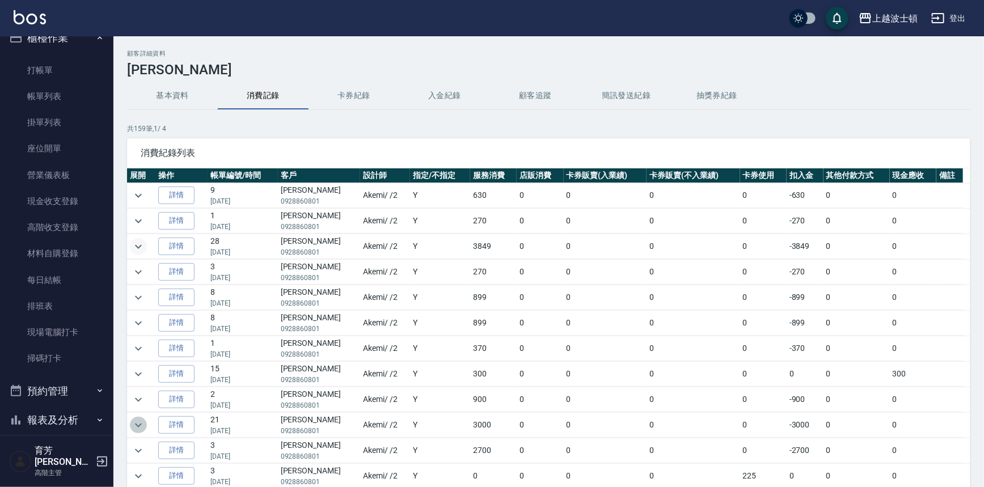
click at [138, 423] on icon "expand row" at bounding box center [139, 426] width 14 height 14
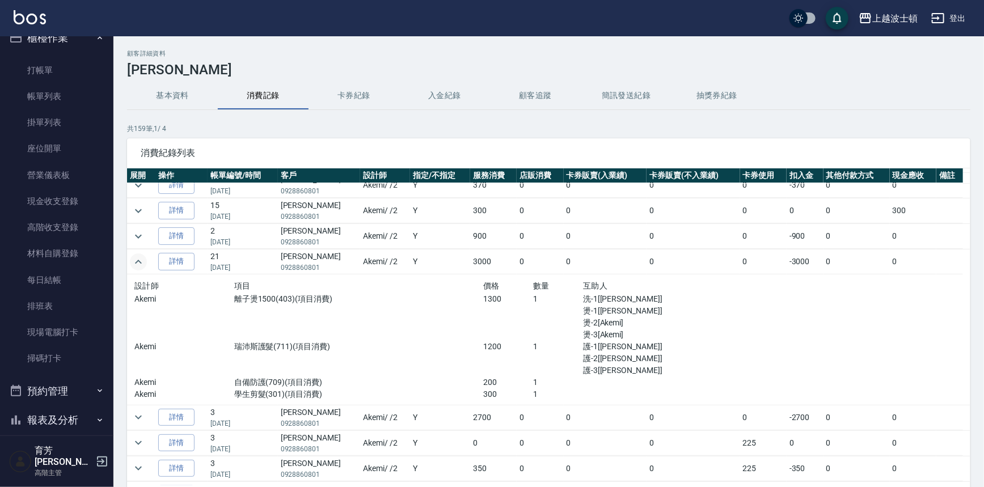
scroll to position [165, 0]
click at [132, 259] on icon "expand row" at bounding box center [139, 261] width 14 height 14
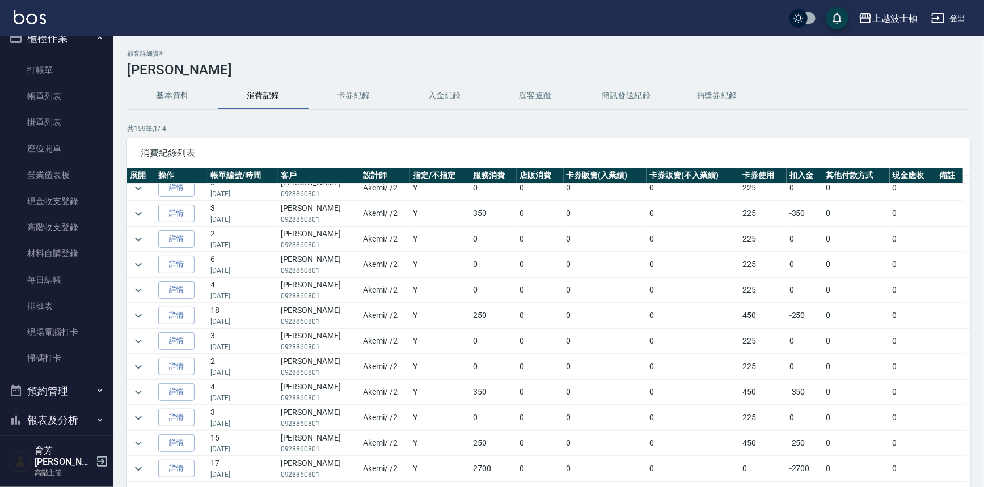
scroll to position [0, 0]
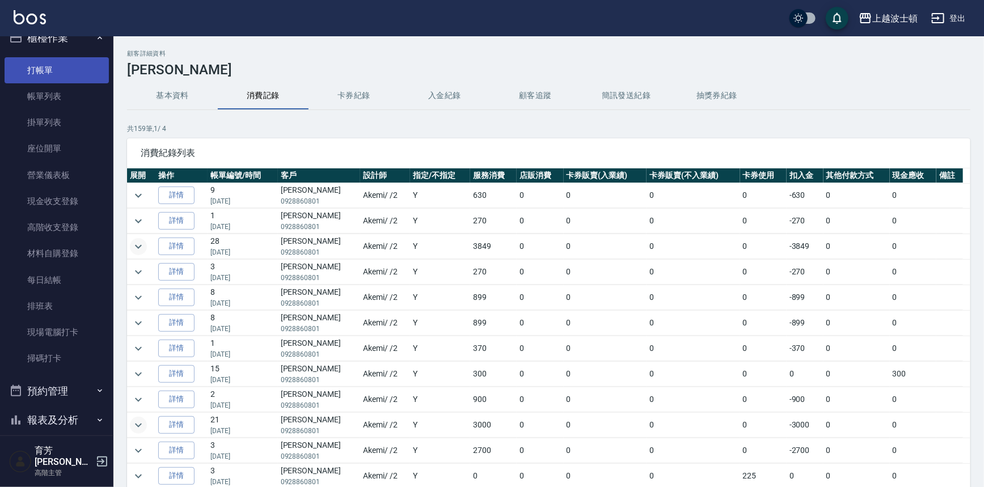
click at [44, 73] on link "打帳單" at bounding box center [57, 70] width 104 height 26
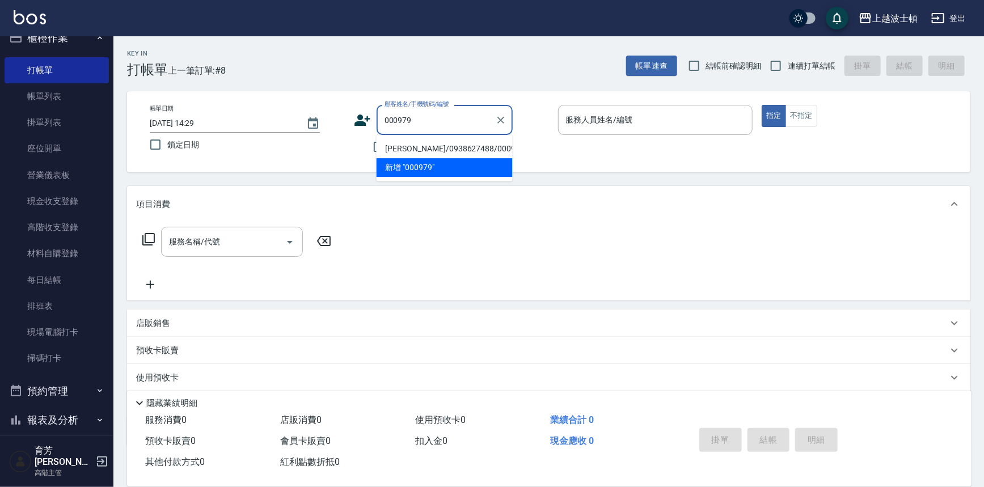
click at [405, 148] on li "[PERSON_NAME]/0938627488/000979" at bounding box center [445, 149] width 136 height 19
type input "[PERSON_NAME]/0938627488/000979"
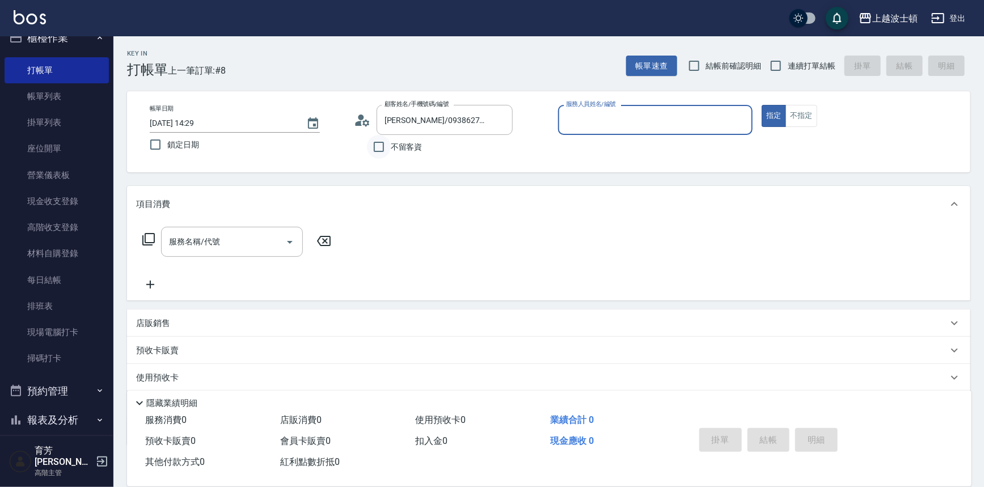
type input "Akemi-2"
click at [369, 118] on icon at bounding box center [362, 120] width 17 height 17
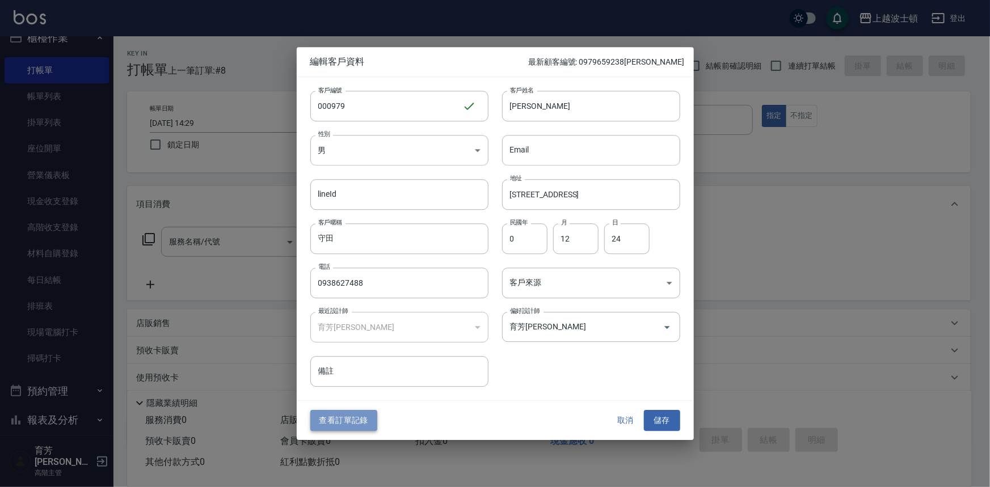
click at [369, 427] on button "查看訂單記錄" at bounding box center [343, 421] width 67 height 21
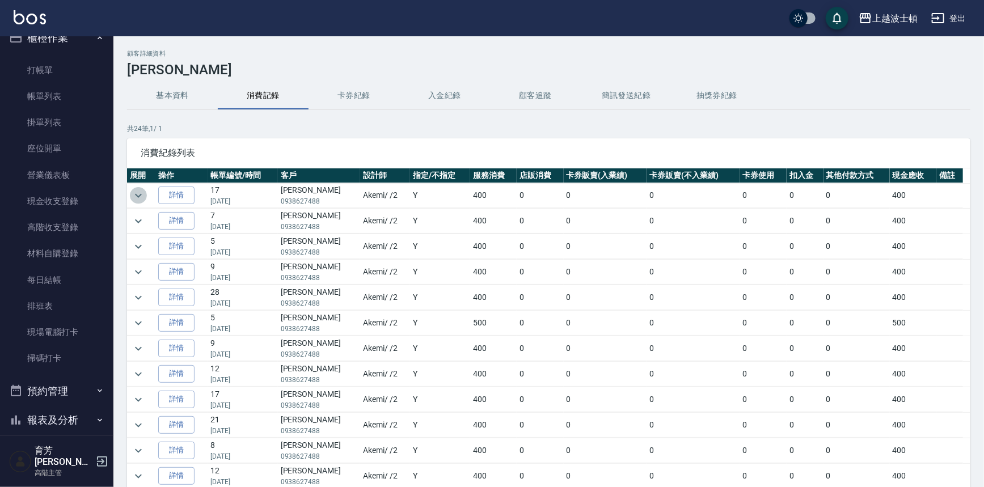
click at [136, 195] on icon "expand row" at bounding box center [139, 196] width 14 height 14
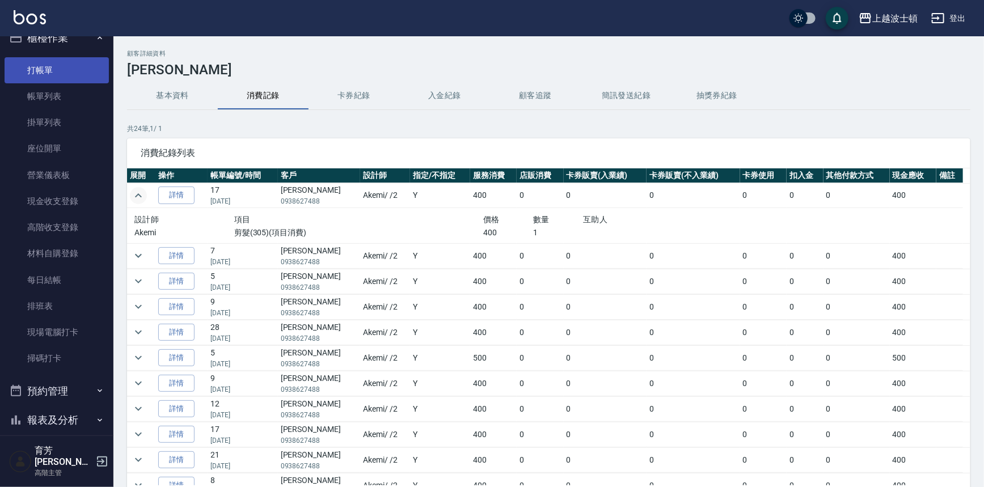
click at [70, 76] on link "打帳單" at bounding box center [57, 70] width 104 height 26
